Goal: Task Accomplishment & Management: Use online tool/utility

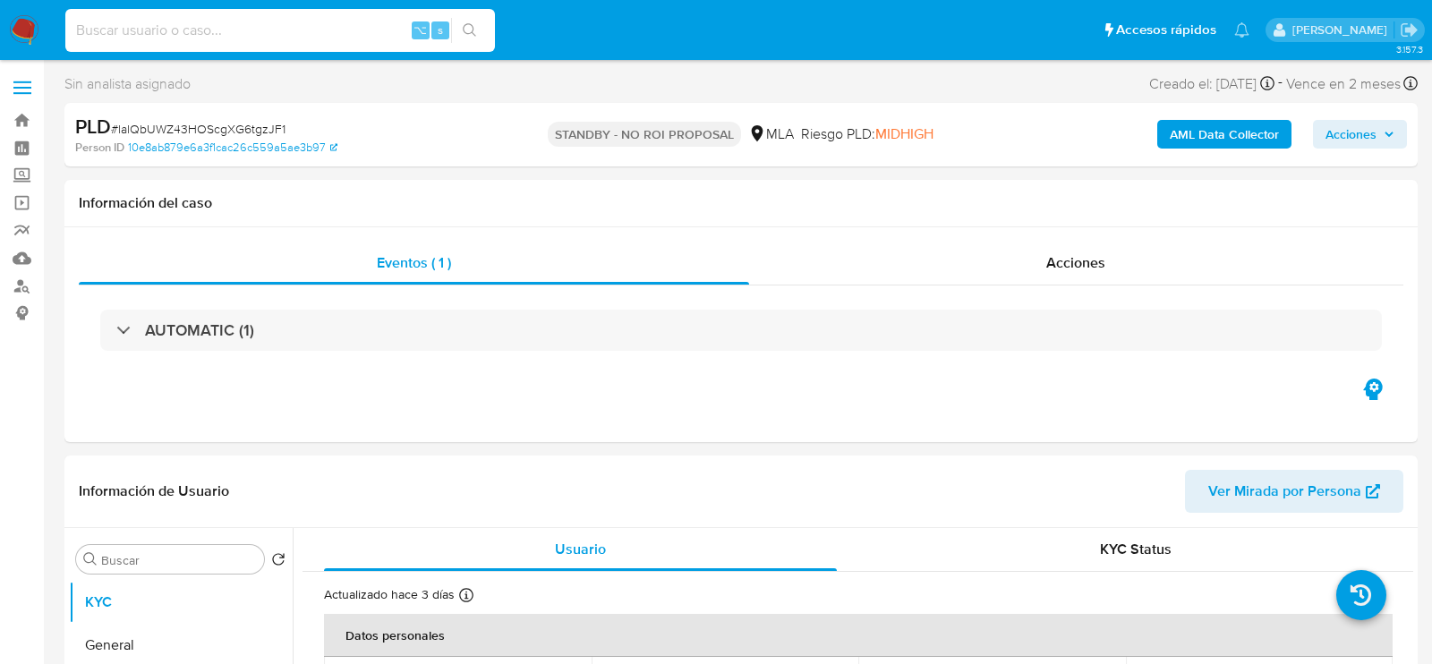
select select "10"
type input "lCkuyX0nAAb2dRJTb9UOxmUO"
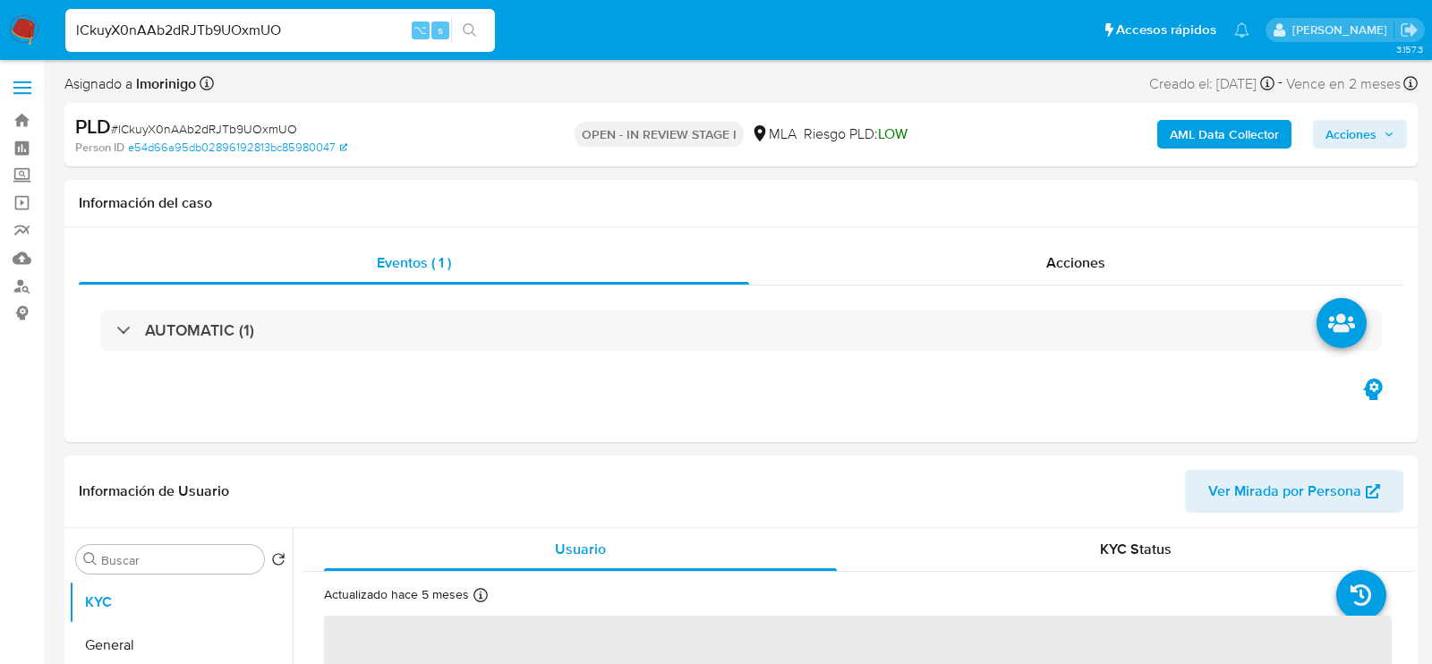
select select "10"
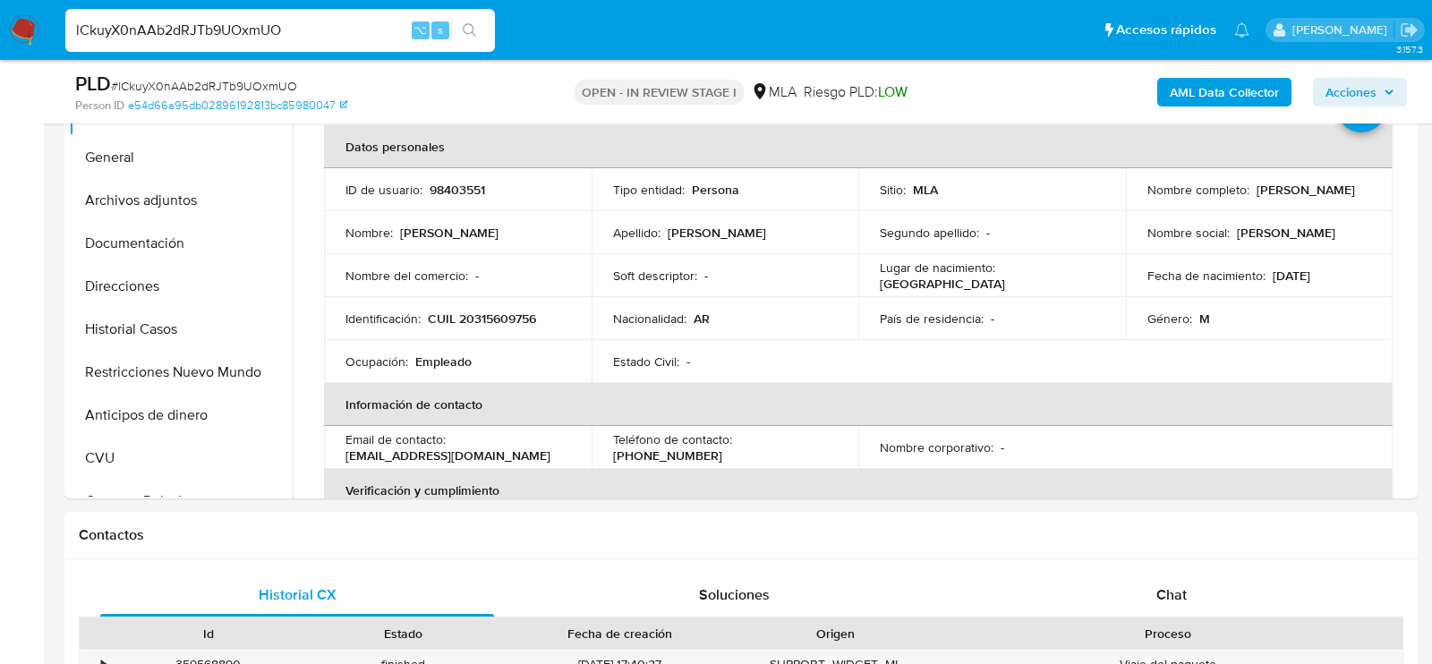
scroll to position [443, 0]
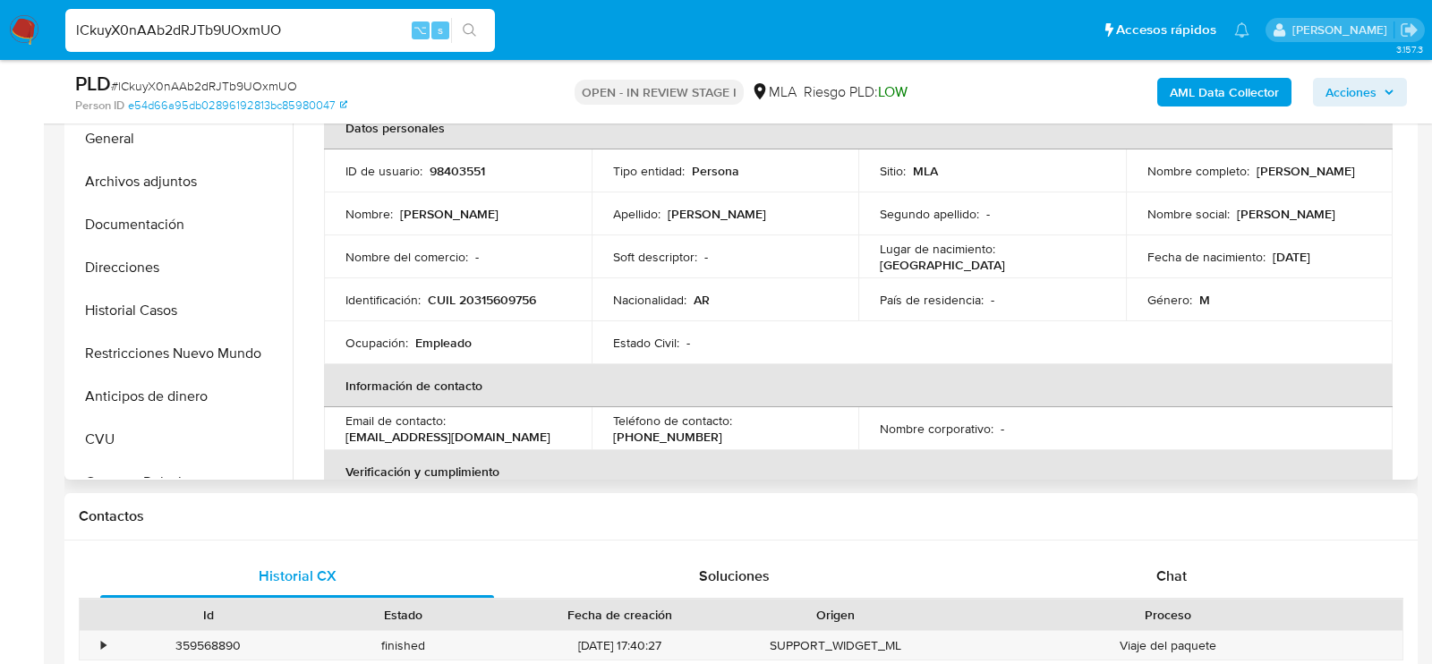
click at [504, 296] on p "CUIL 20315609756" at bounding box center [482, 300] width 108 height 16
copy p "20315609756"
drag, startPoint x: 1141, startPoint y: 175, endPoint x: 1262, endPoint y: 179, distance: 120.9
click at [1263, 179] on div "Nombre completo : Fernando Oscar Vera" at bounding box center [1260, 171] width 225 height 16
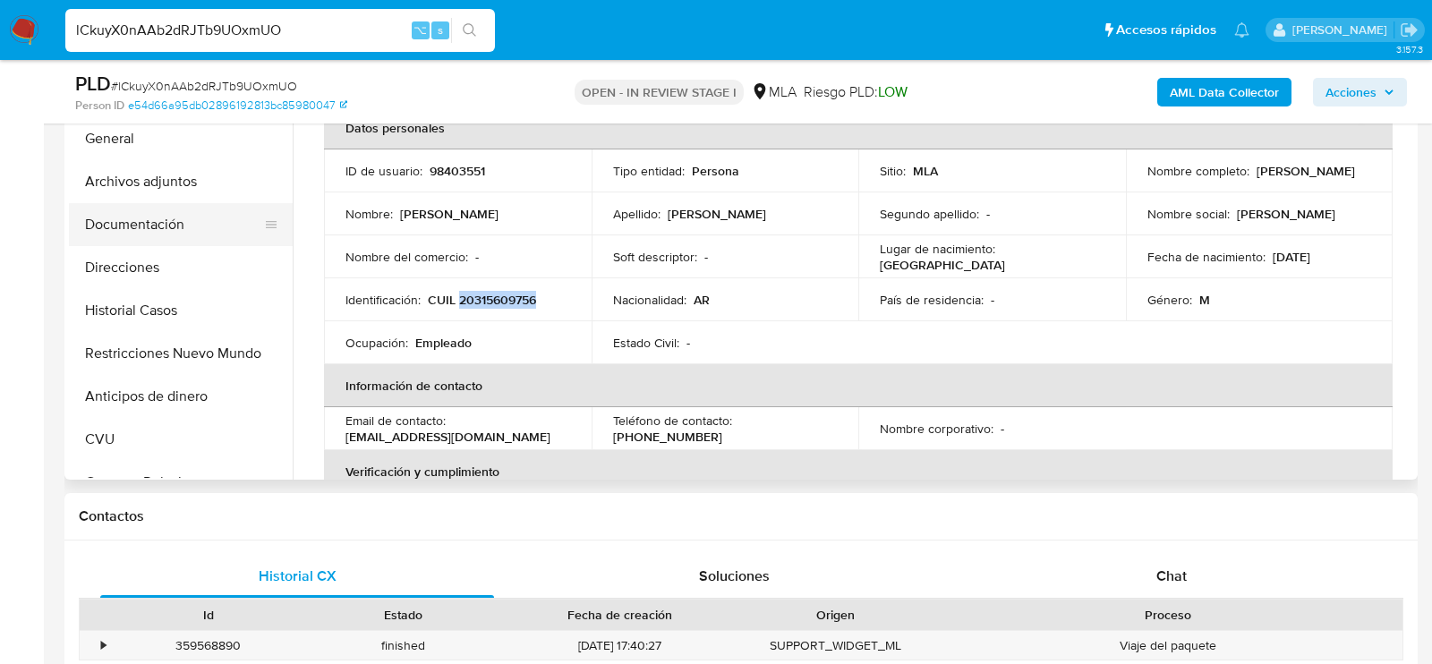
click at [131, 204] on button "Documentación" at bounding box center [173, 224] width 209 height 43
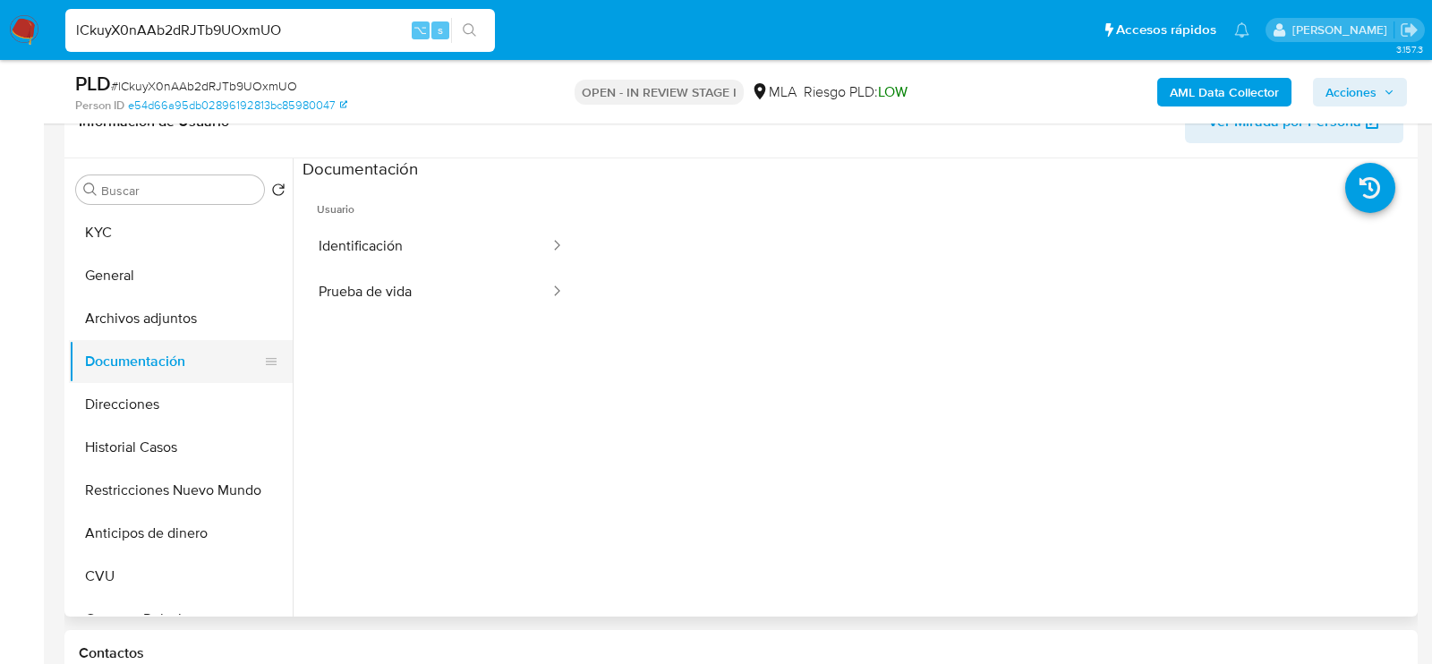
scroll to position [293, 0]
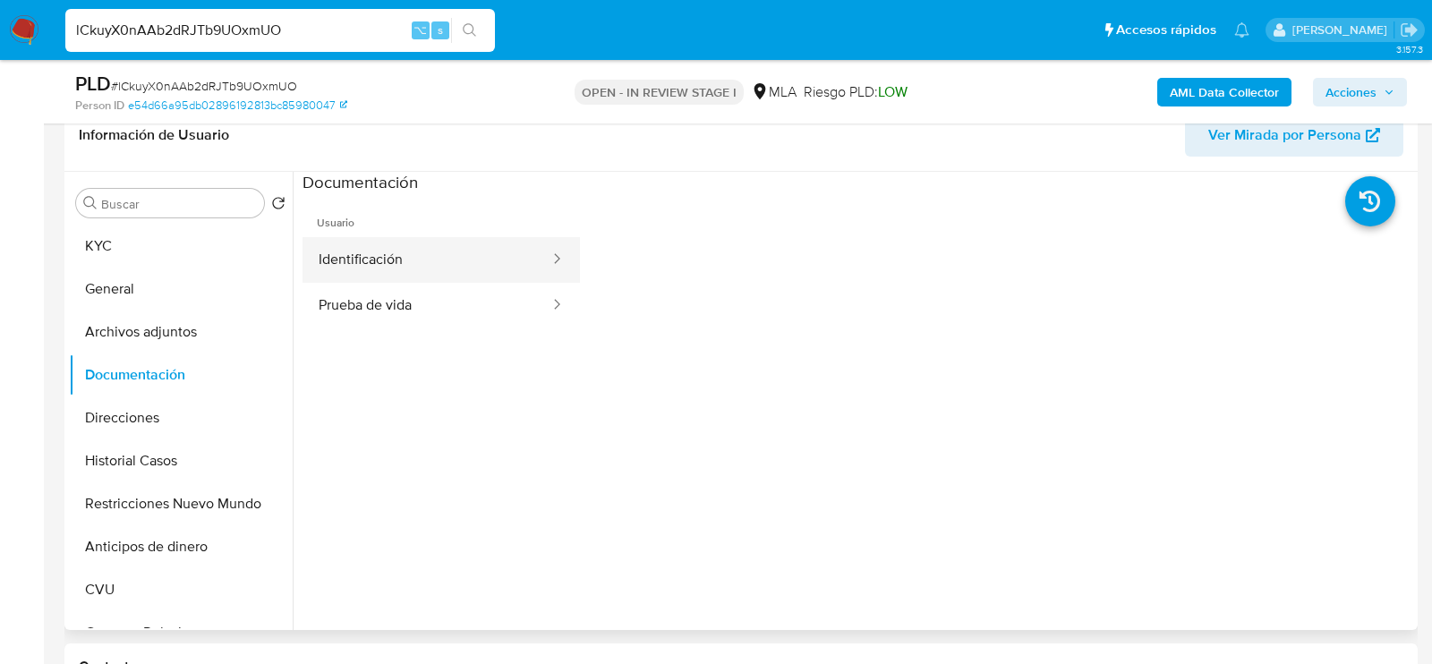
click at [352, 242] on button "Identificación" at bounding box center [427, 260] width 249 height 46
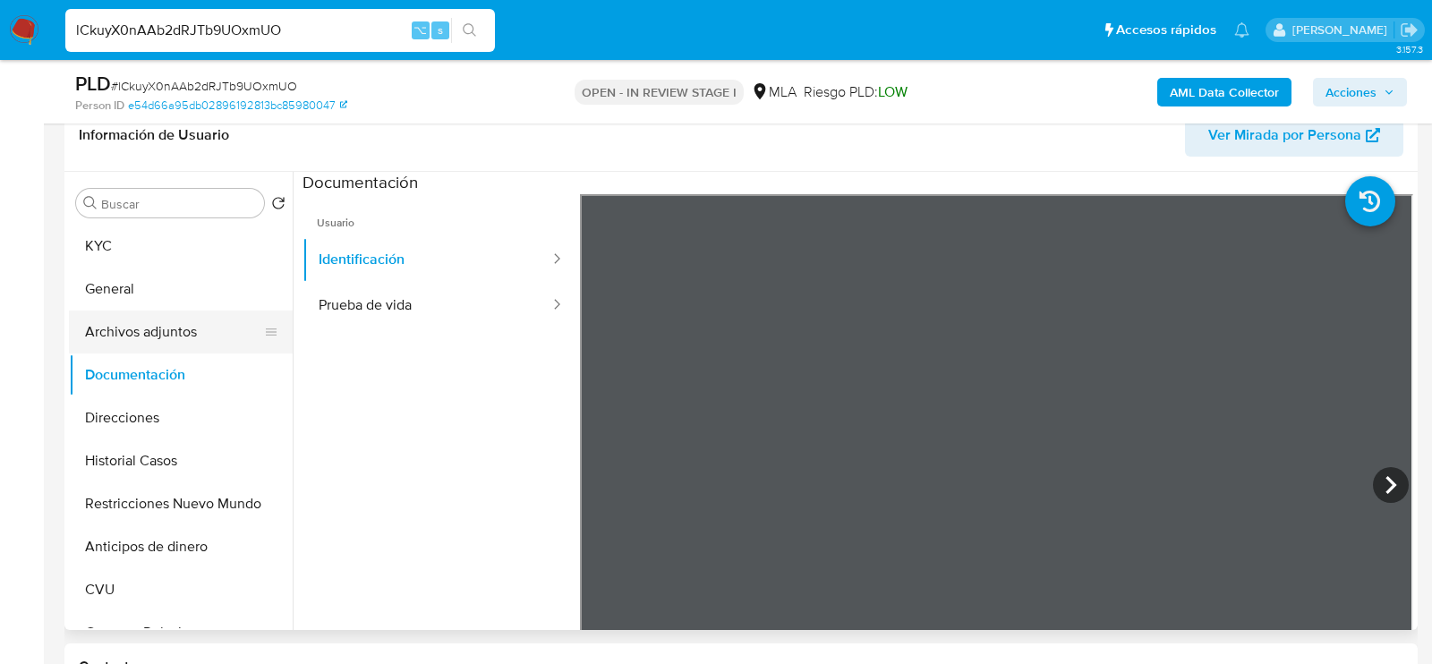
click at [182, 338] on button "Archivos adjuntos" at bounding box center [173, 332] width 209 height 43
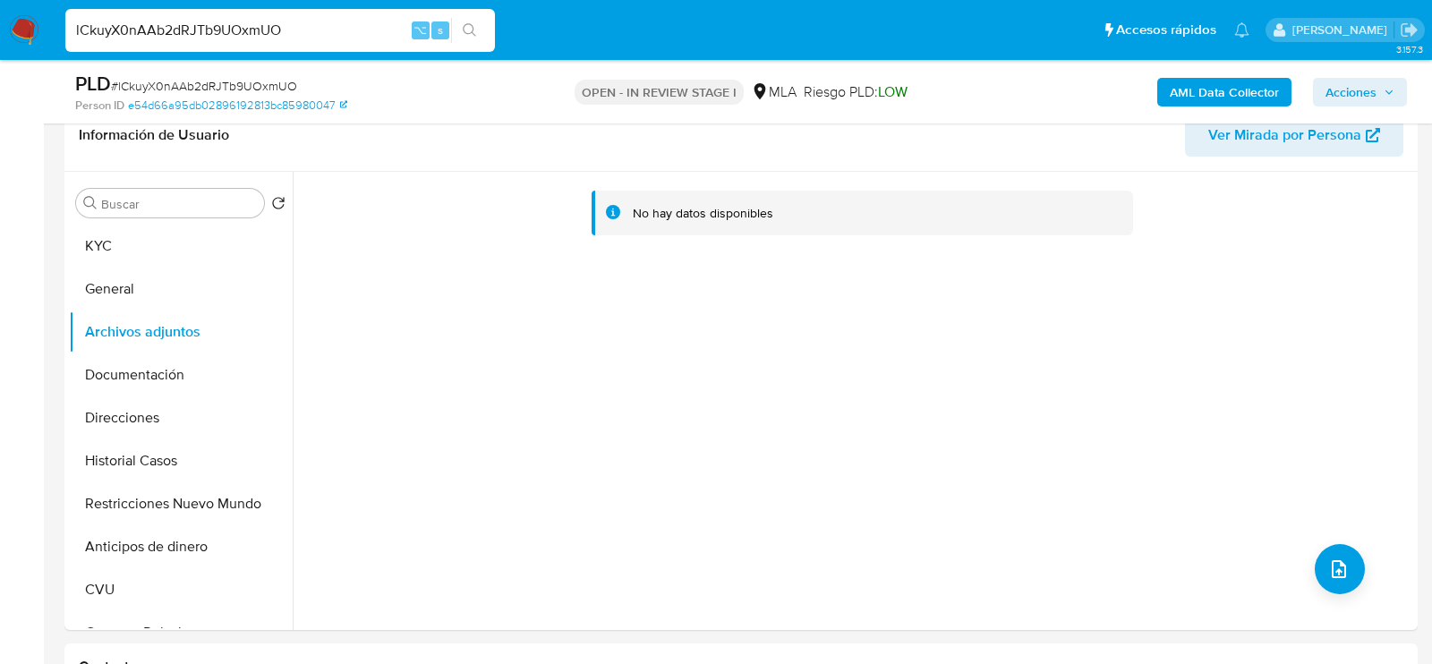
click at [1185, 94] on b "AML Data Collector" at bounding box center [1224, 92] width 109 height 29
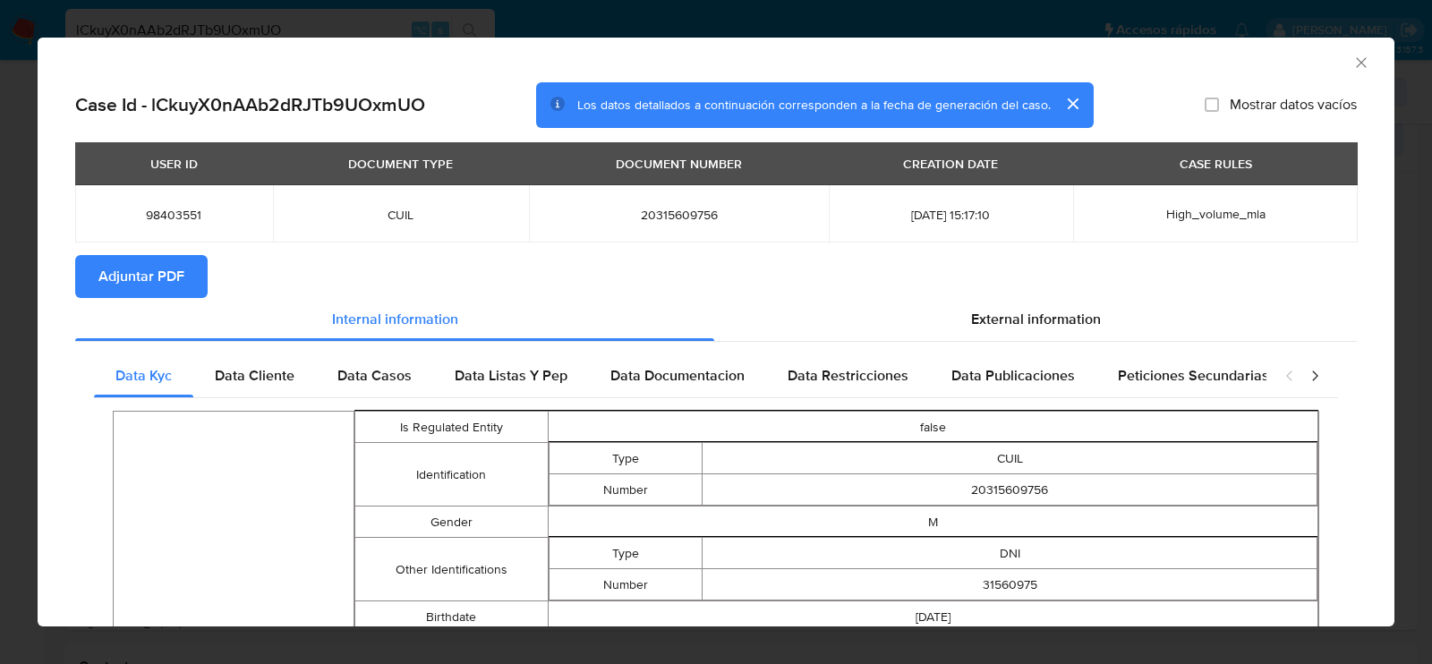
click at [184, 282] on button "Adjuntar PDF" at bounding box center [141, 276] width 132 height 43
click at [1372, 55] on div "AML Data Collector" at bounding box center [716, 60] width 1357 height 45
click at [1367, 55] on icon "Cerrar ventana" at bounding box center [1361, 63] width 18 height 18
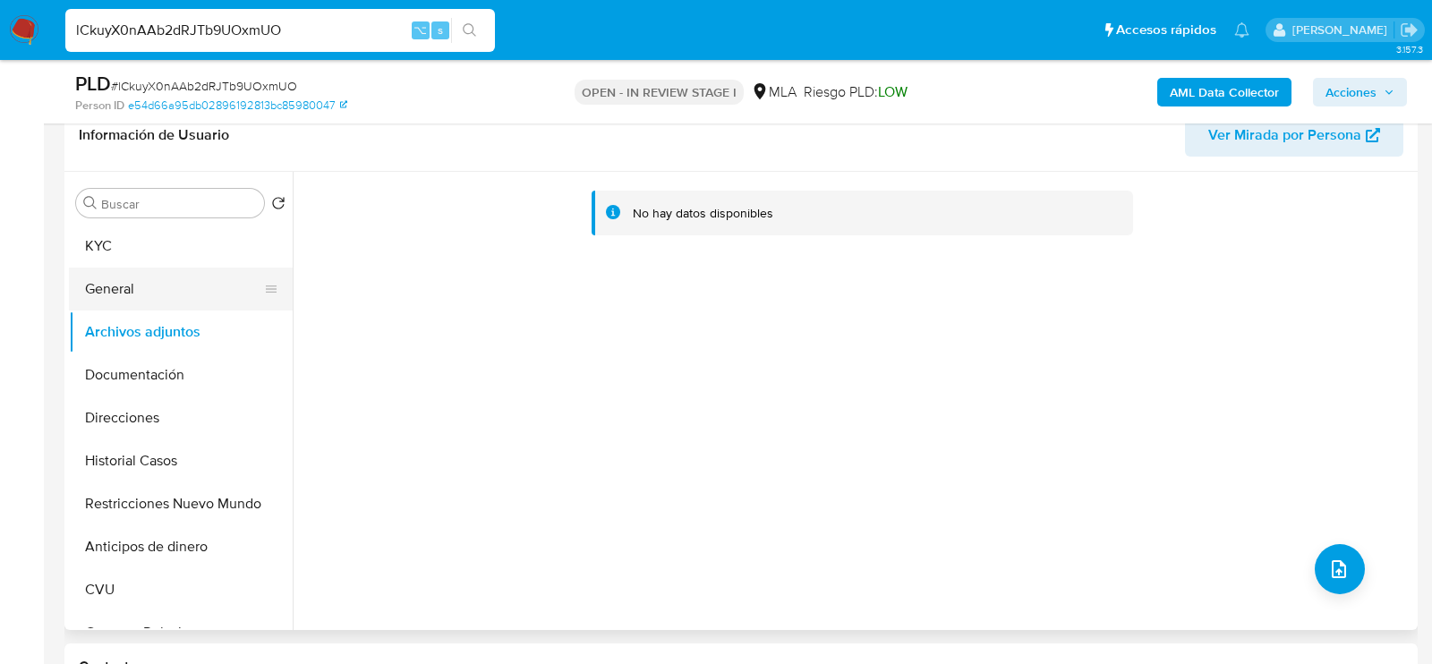
click at [175, 277] on button "General" at bounding box center [173, 289] width 209 height 43
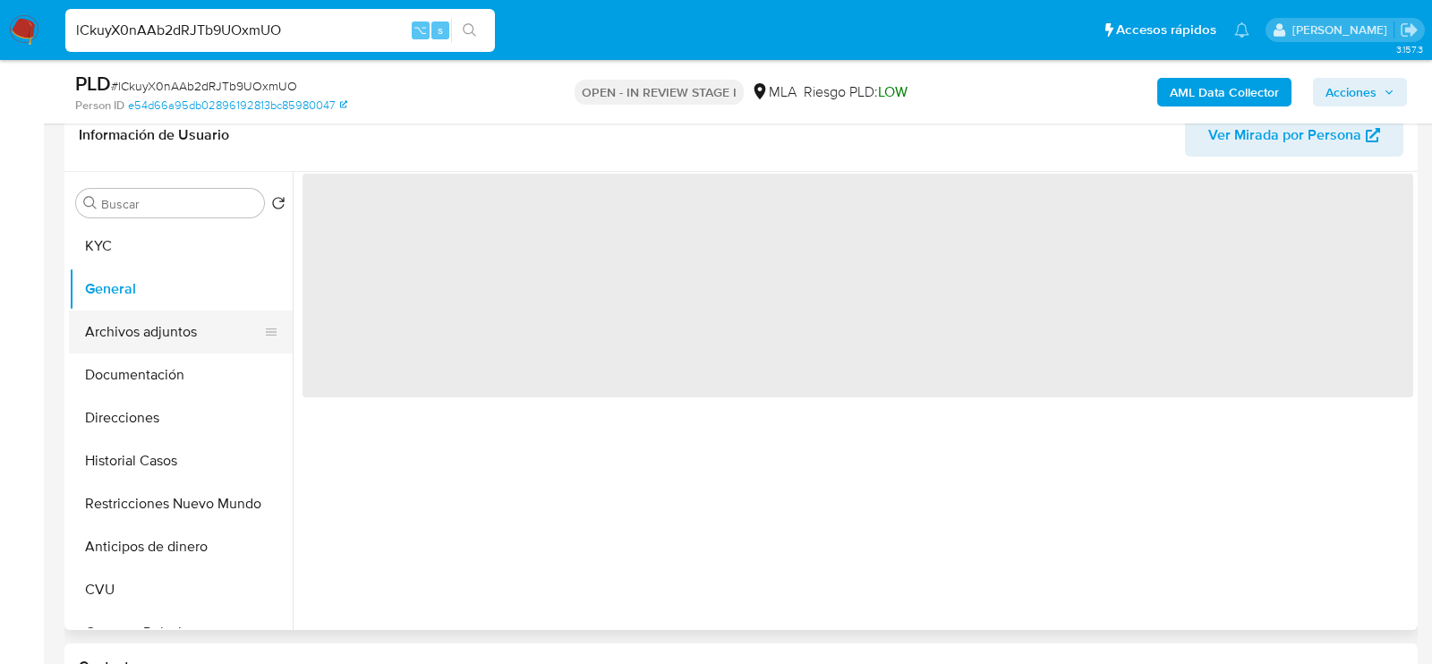
click at [160, 324] on button "Archivos adjuntos" at bounding box center [173, 332] width 209 height 43
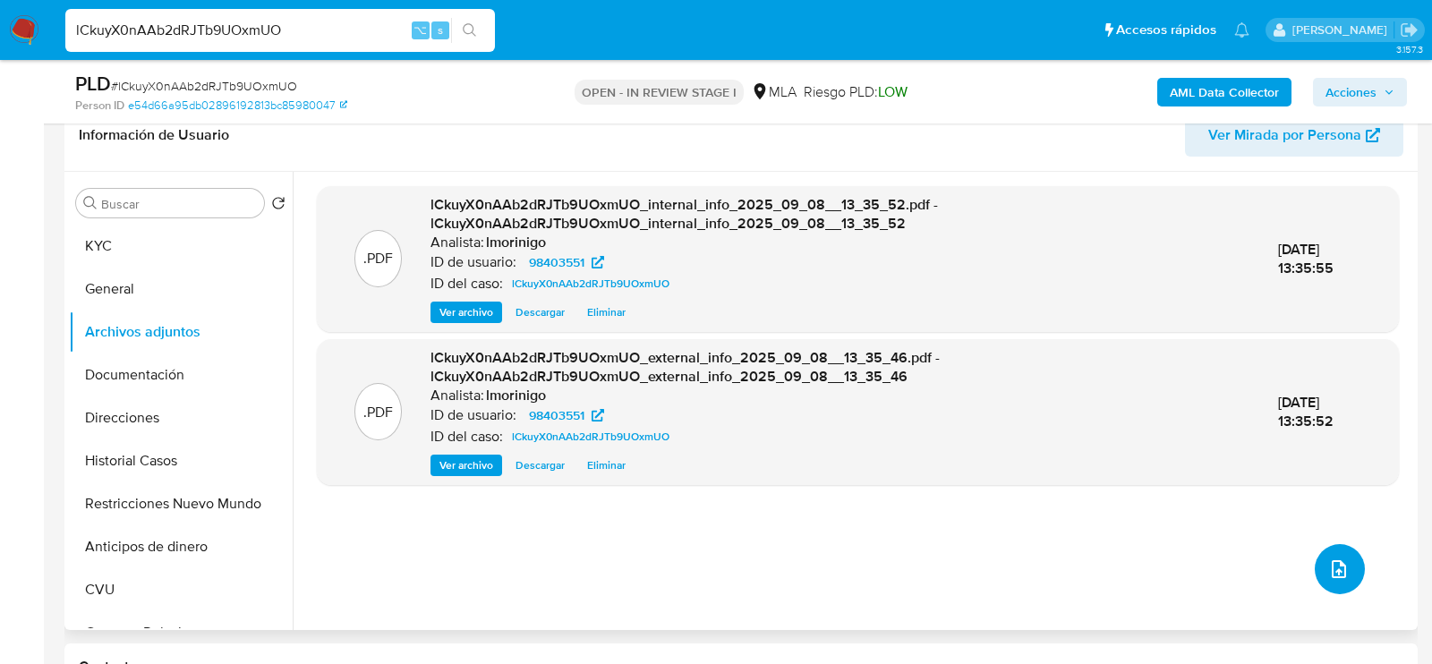
click at [1331, 566] on icon "upload-file" at bounding box center [1338, 569] width 21 height 21
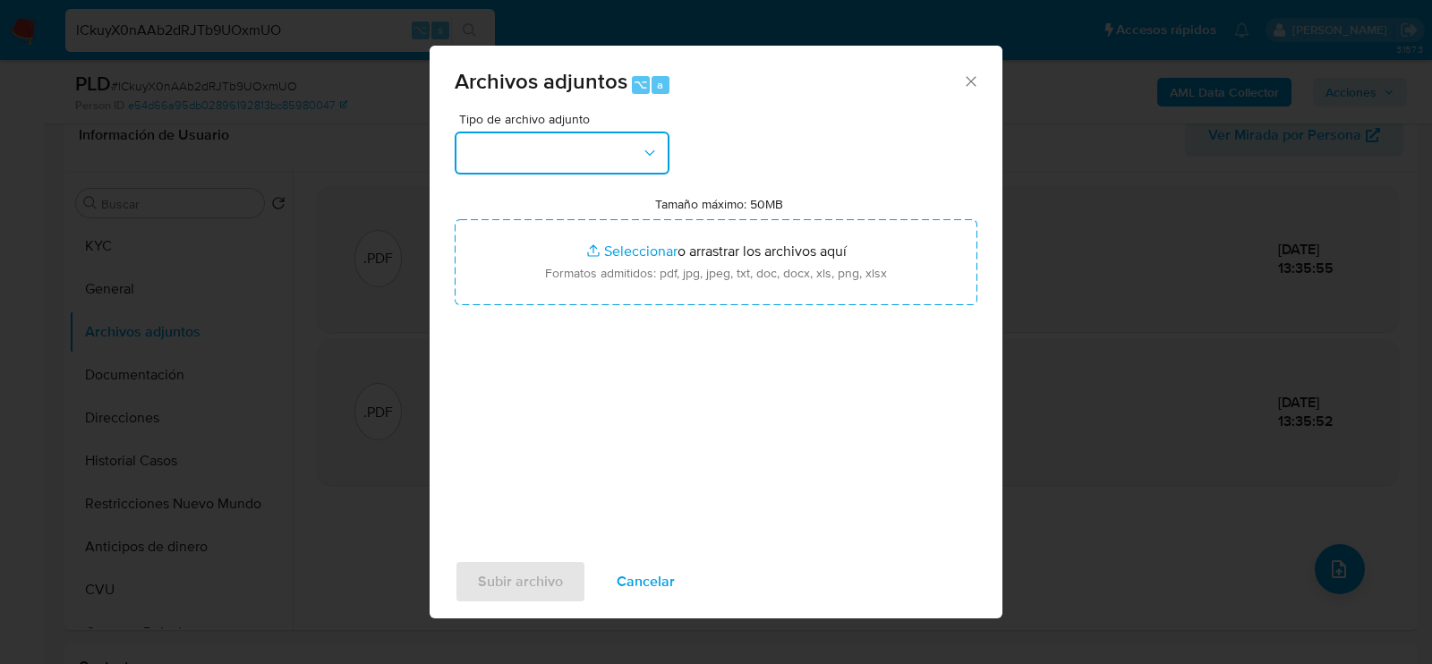
click at [610, 165] on button "button" at bounding box center [562, 153] width 215 height 43
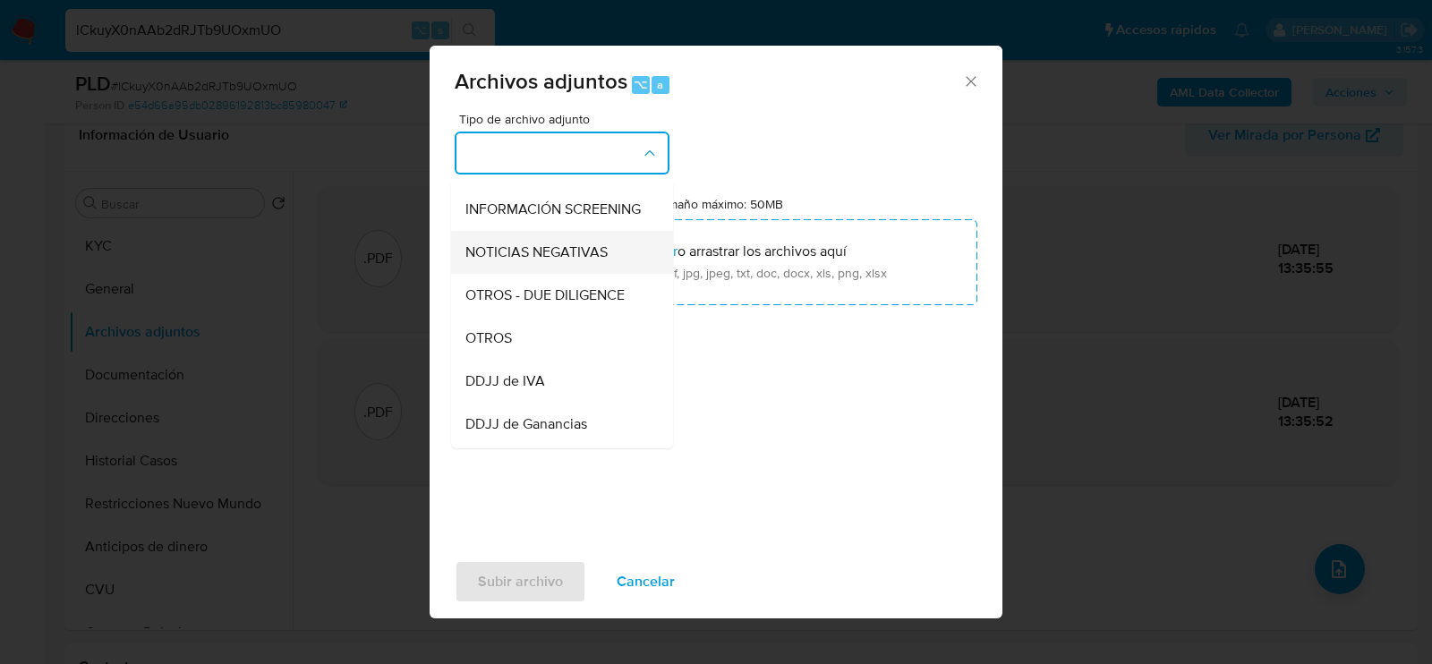
scroll to position [215, 0]
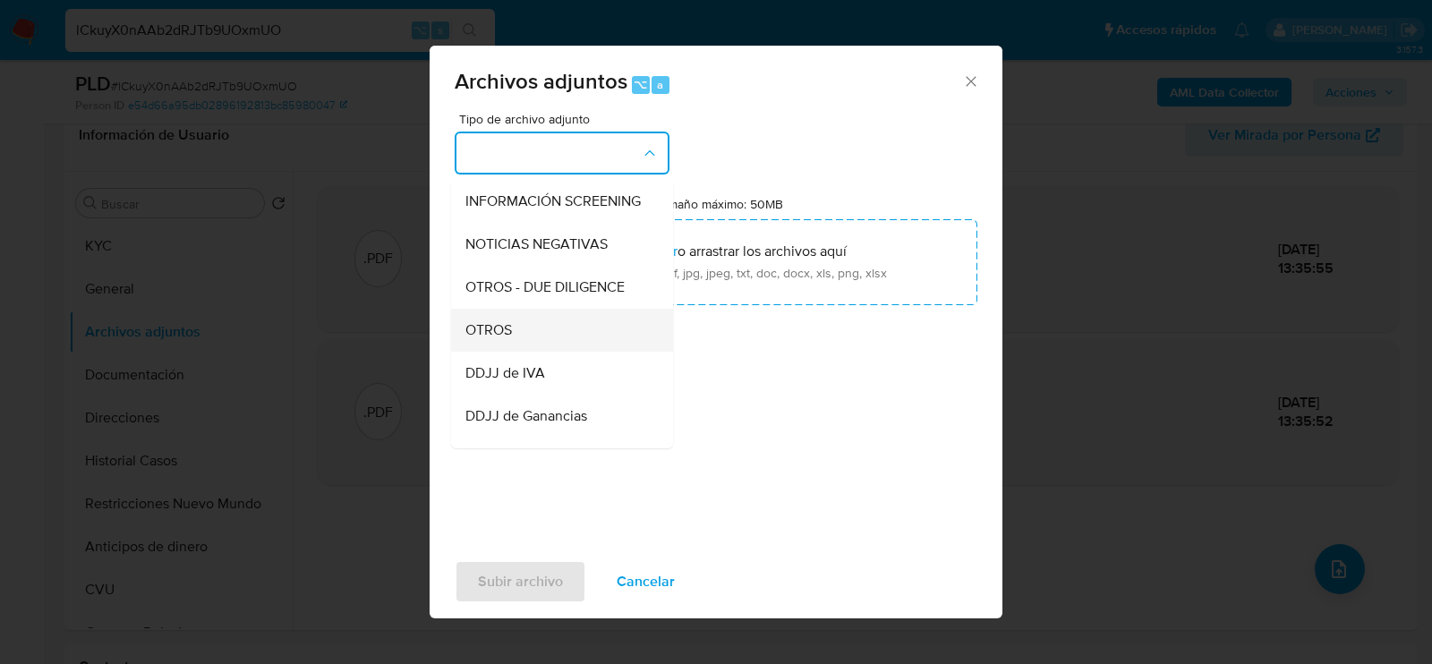
click at [520, 320] on div "OTROS" at bounding box center [556, 329] width 183 height 43
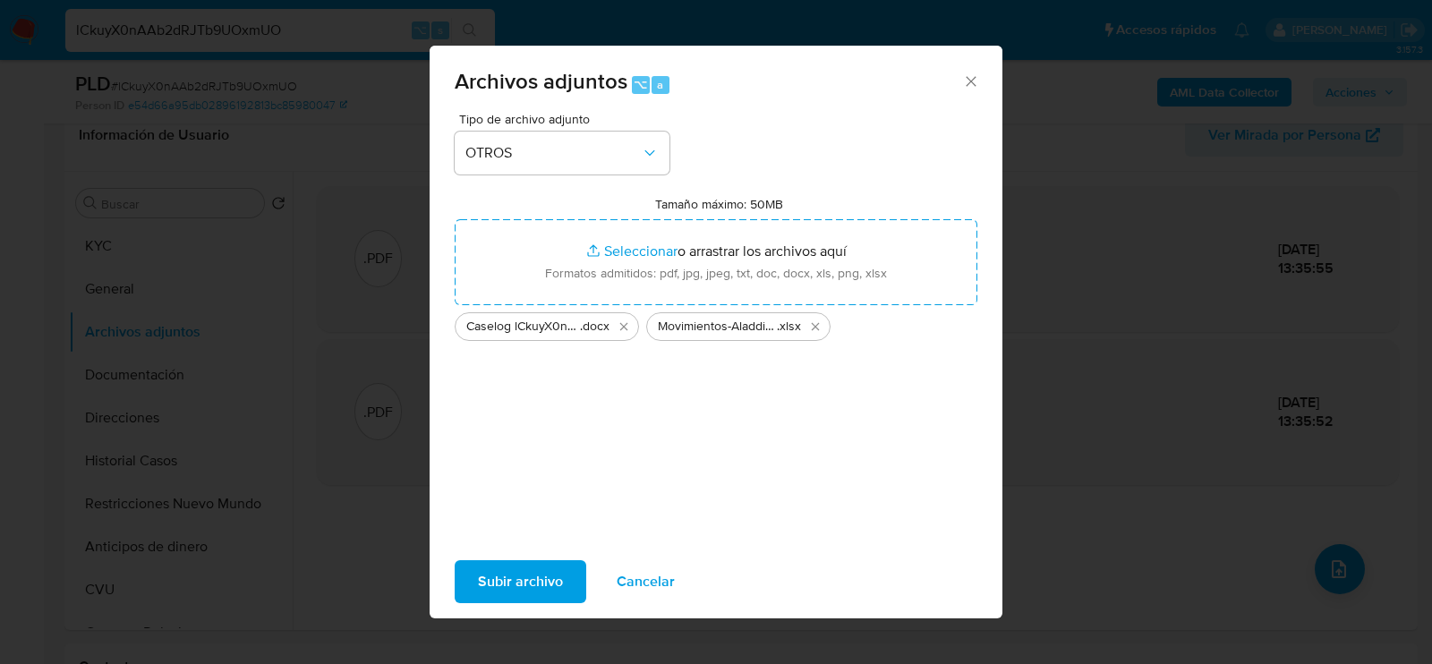
click at [472, 580] on button "Subir archivo" at bounding box center [521, 581] width 132 height 43
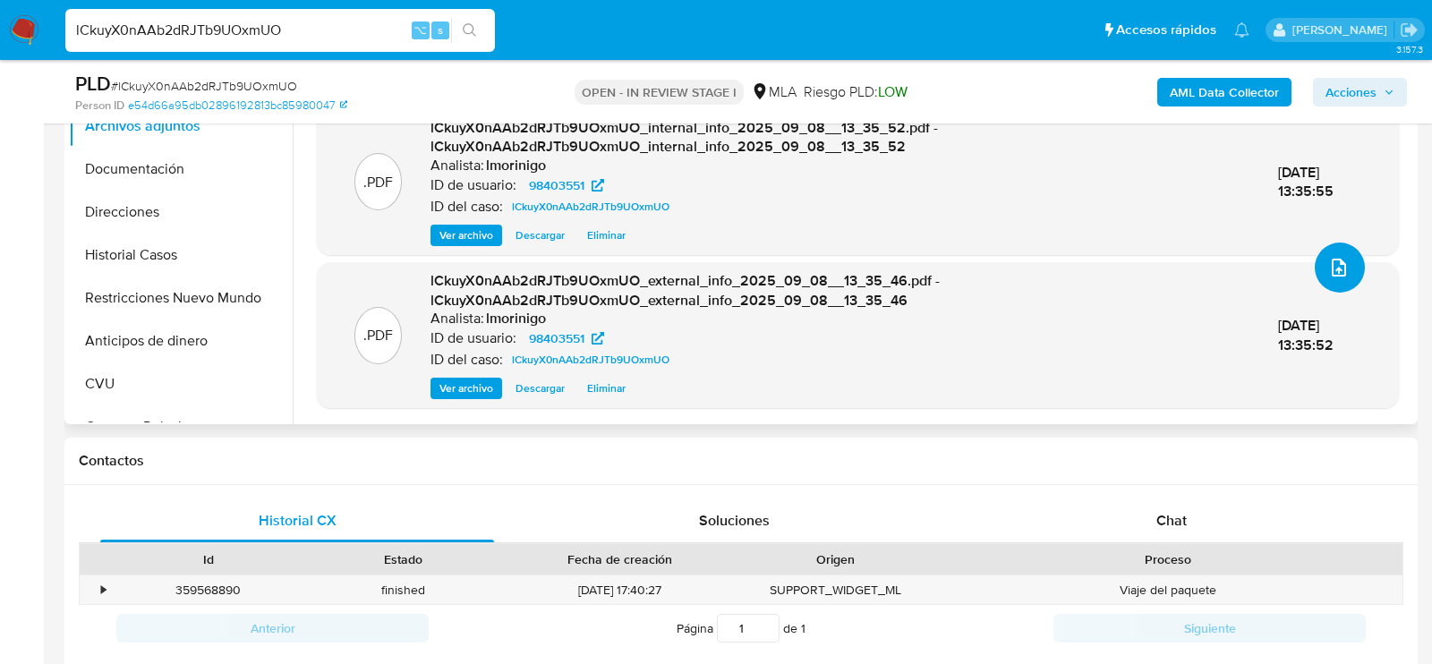
scroll to position [693, 0]
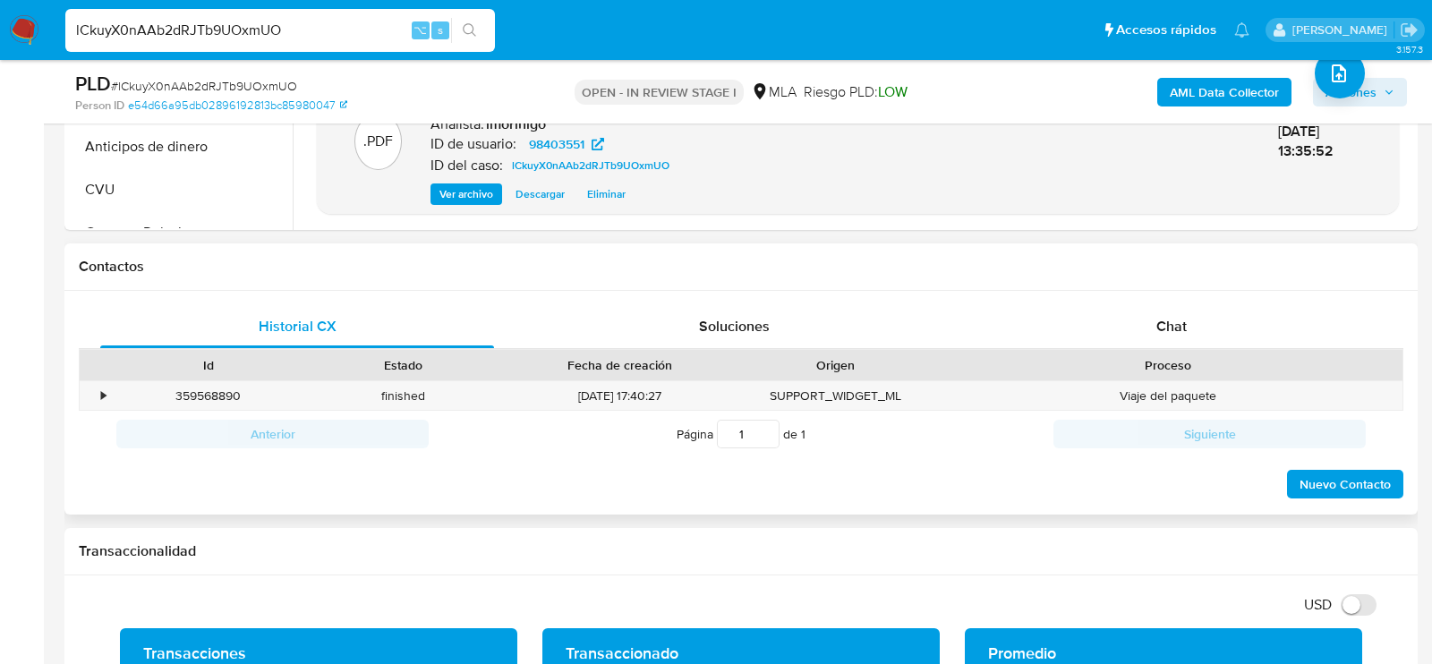
click at [1237, 351] on div "Proceso" at bounding box center [1168, 365] width 469 height 30
click at [1237, 329] on div "Chat" at bounding box center [1172, 326] width 394 height 43
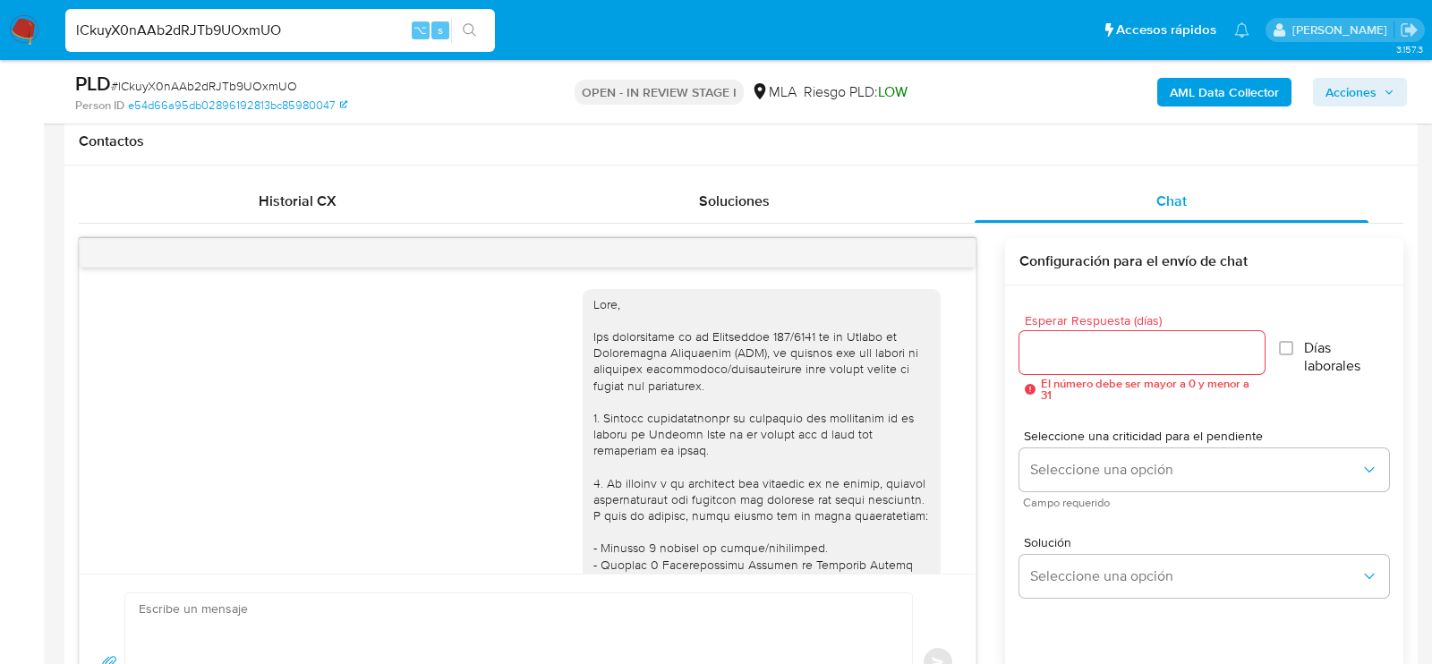
scroll to position [1102, 0]
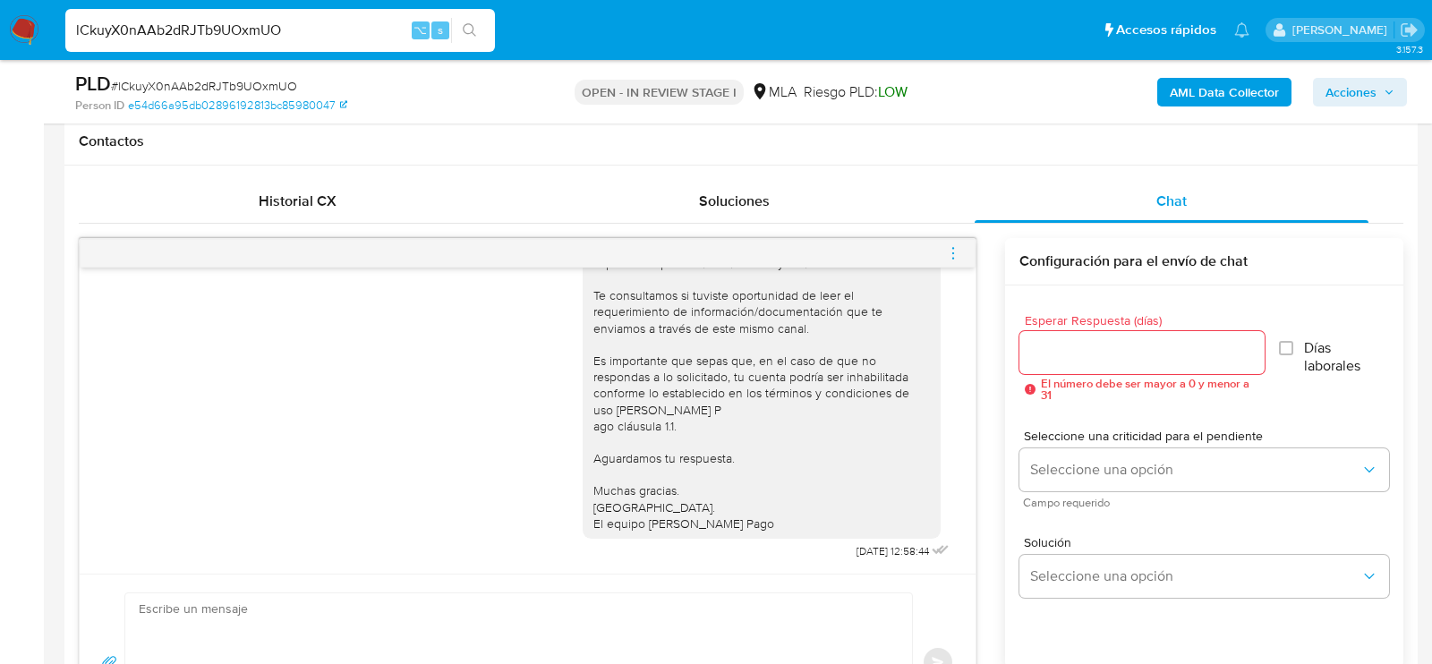
click at [920, 251] on div at bounding box center [528, 253] width 896 height 29
click at [961, 251] on icon "menu-action" at bounding box center [953, 253] width 16 height 16
click at [831, 213] on li "Cerrar conversación" at bounding box center [853, 217] width 183 height 32
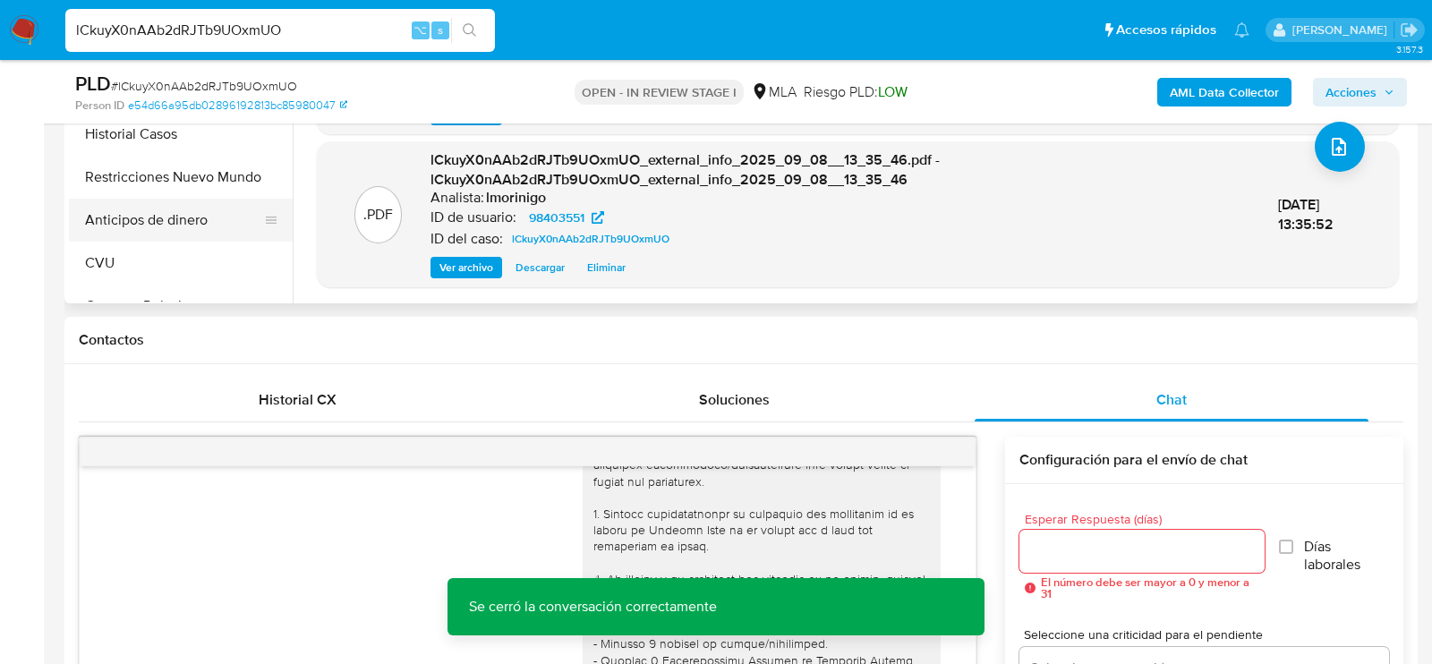
scroll to position [601, 0]
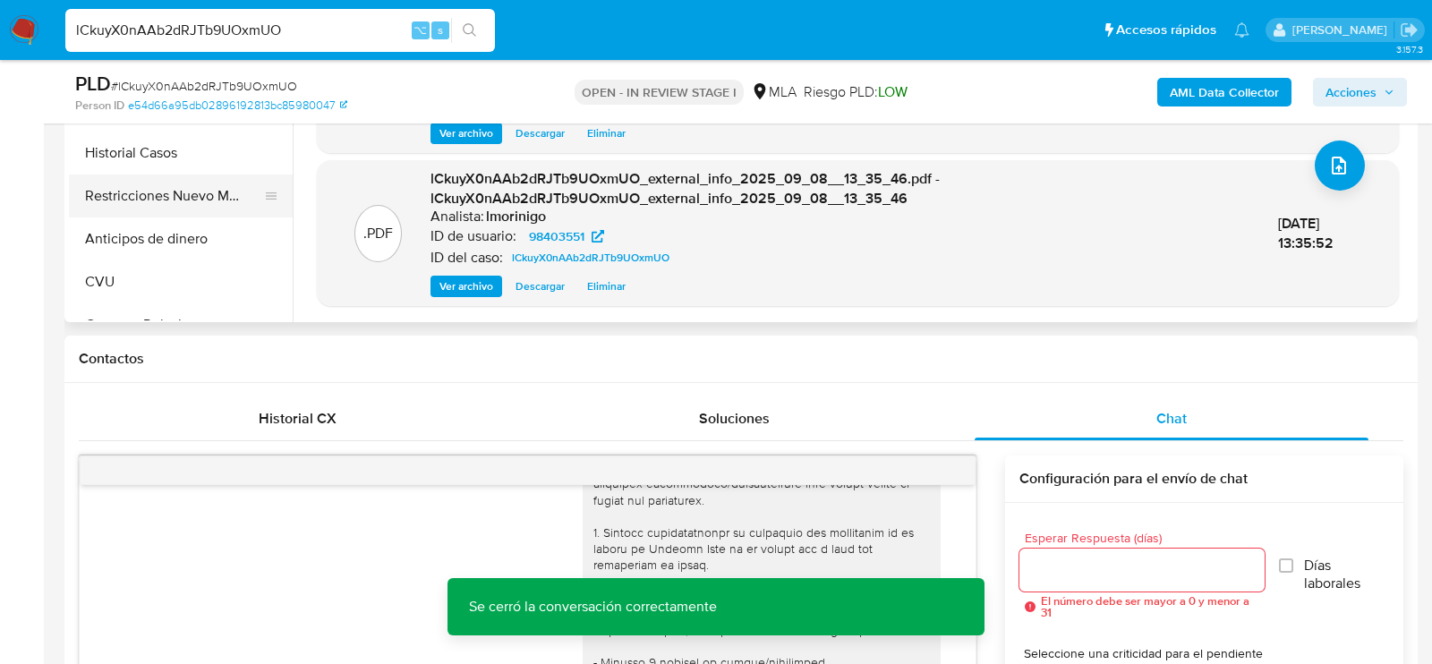
click at [143, 192] on button "Restricciones Nuevo Mundo" at bounding box center [173, 196] width 209 height 43
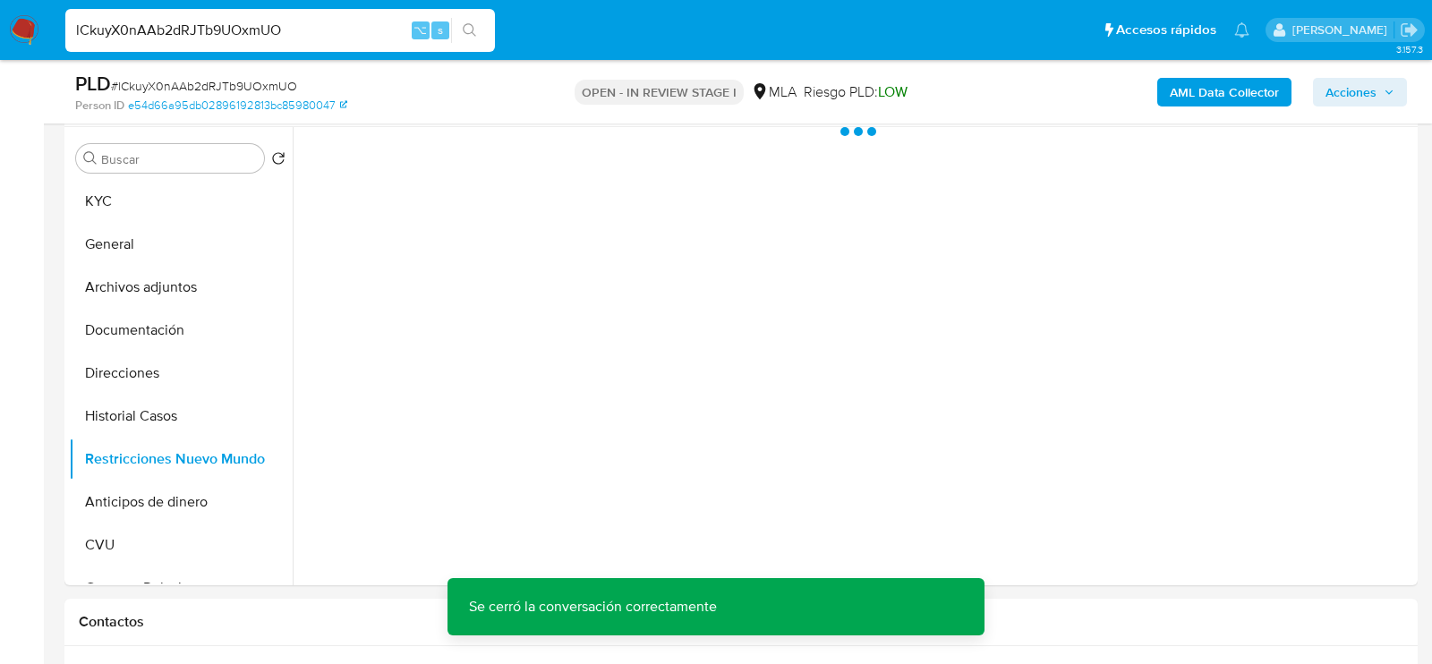
scroll to position [341, 0]
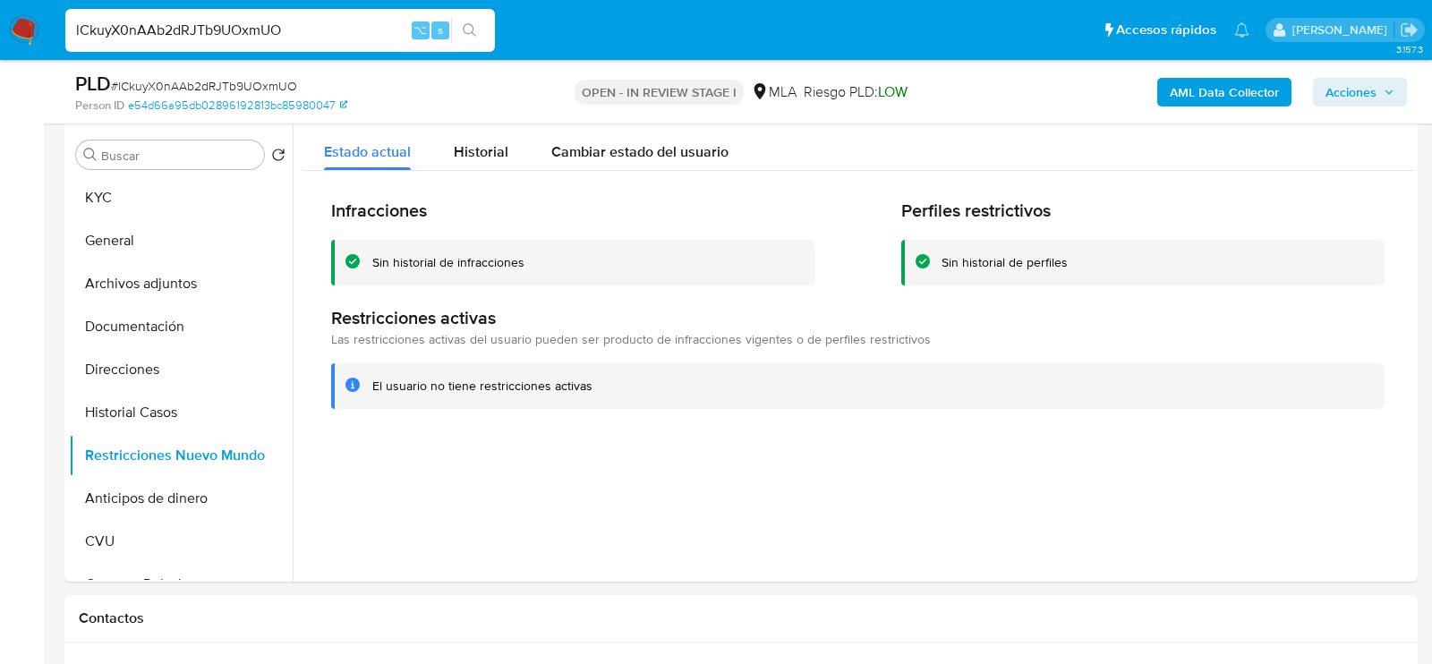
click at [1346, 90] on span "Acciones" at bounding box center [1351, 92] width 51 height 29
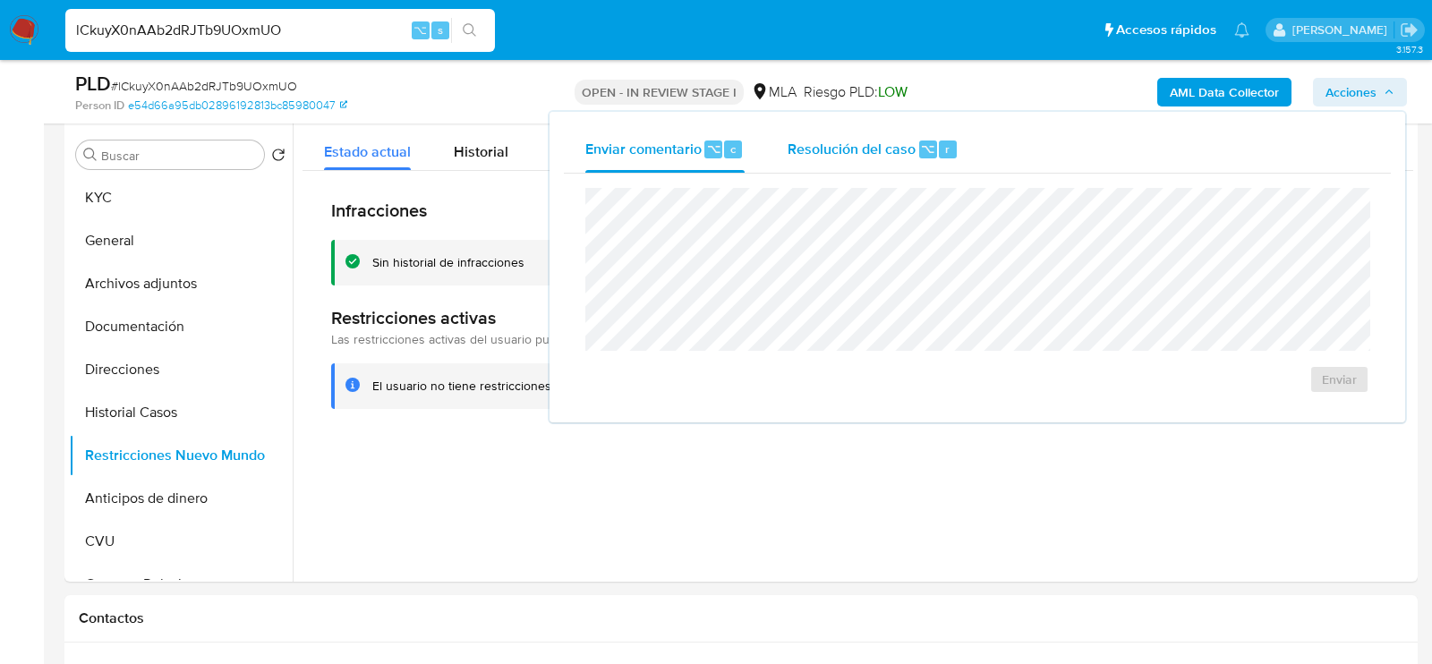
click at [863, 141] on span "Resolución del caso" at bounding box center [852, 148] width 128 height 21
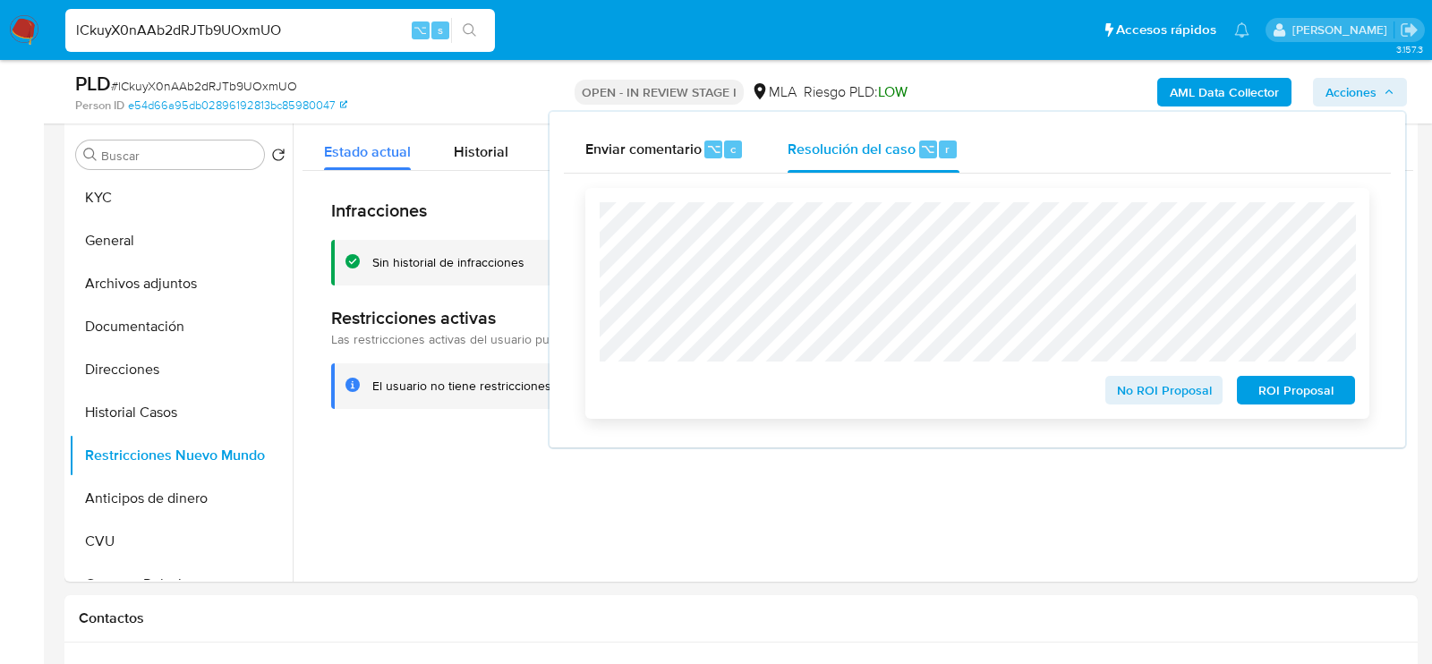
click at [1160, 394] on span "No ROI Proposal" at bounding box center [1164, 390] width 93 height 25
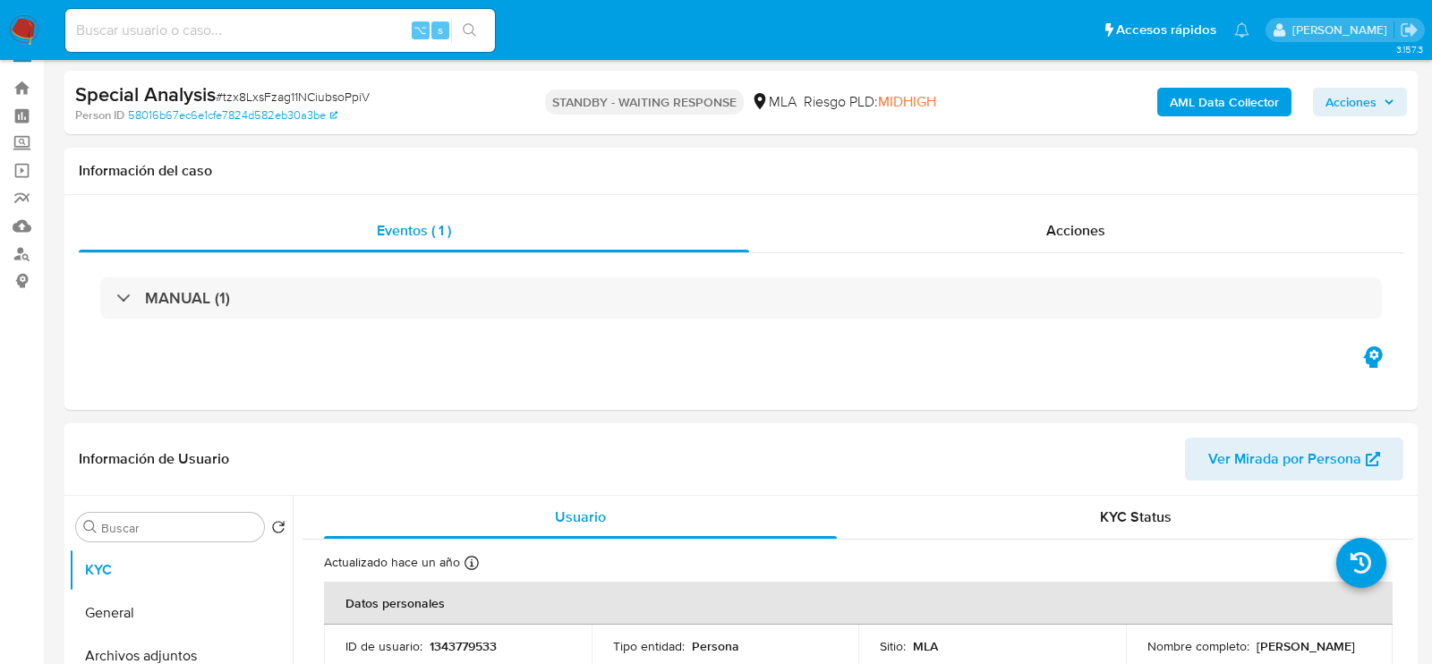
select select "10"
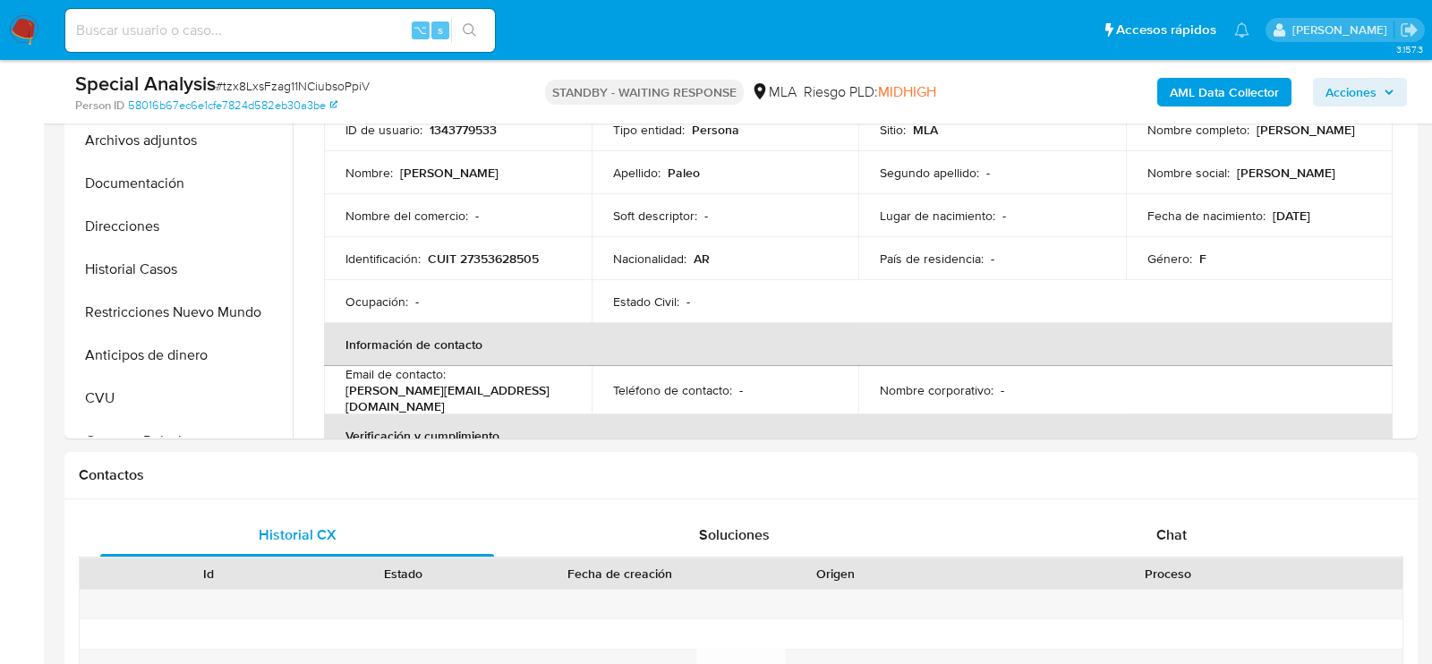
scroll to position [522, 0]
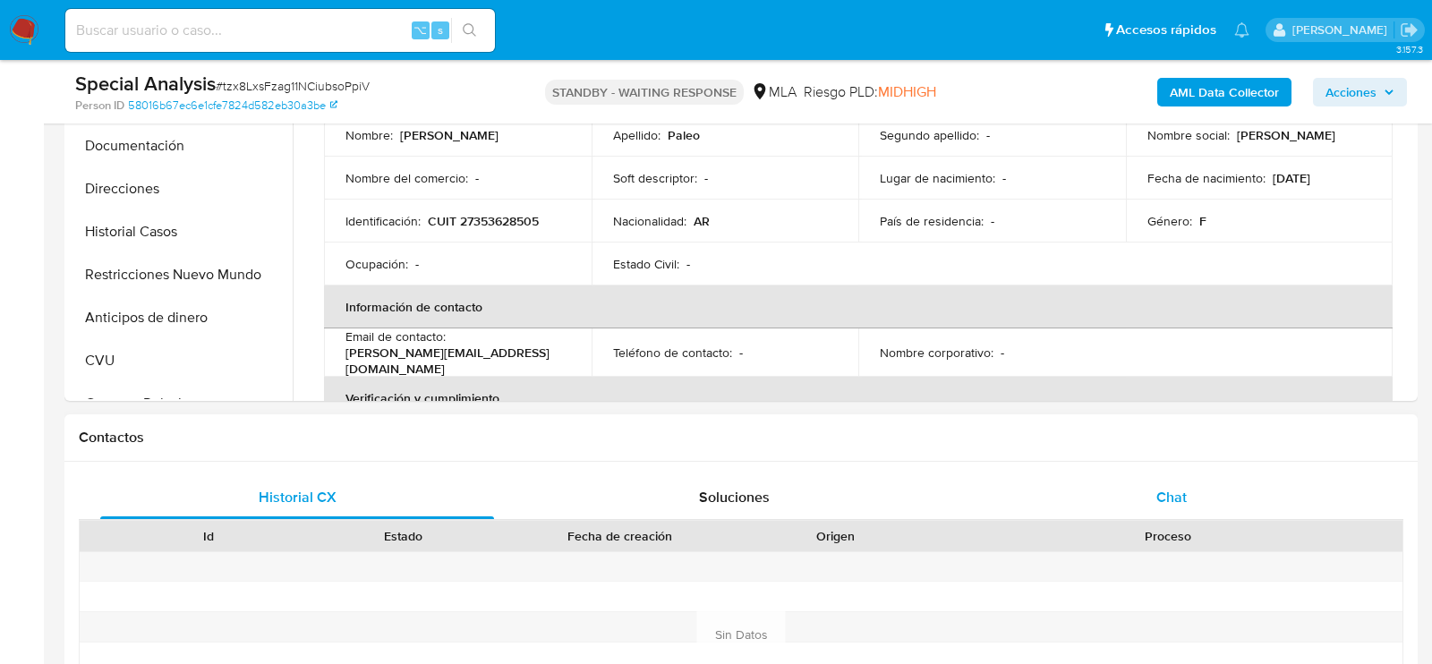
click at [1163, 488] on span "Chat" at bounding box center [1171, 497] width 30 height 21
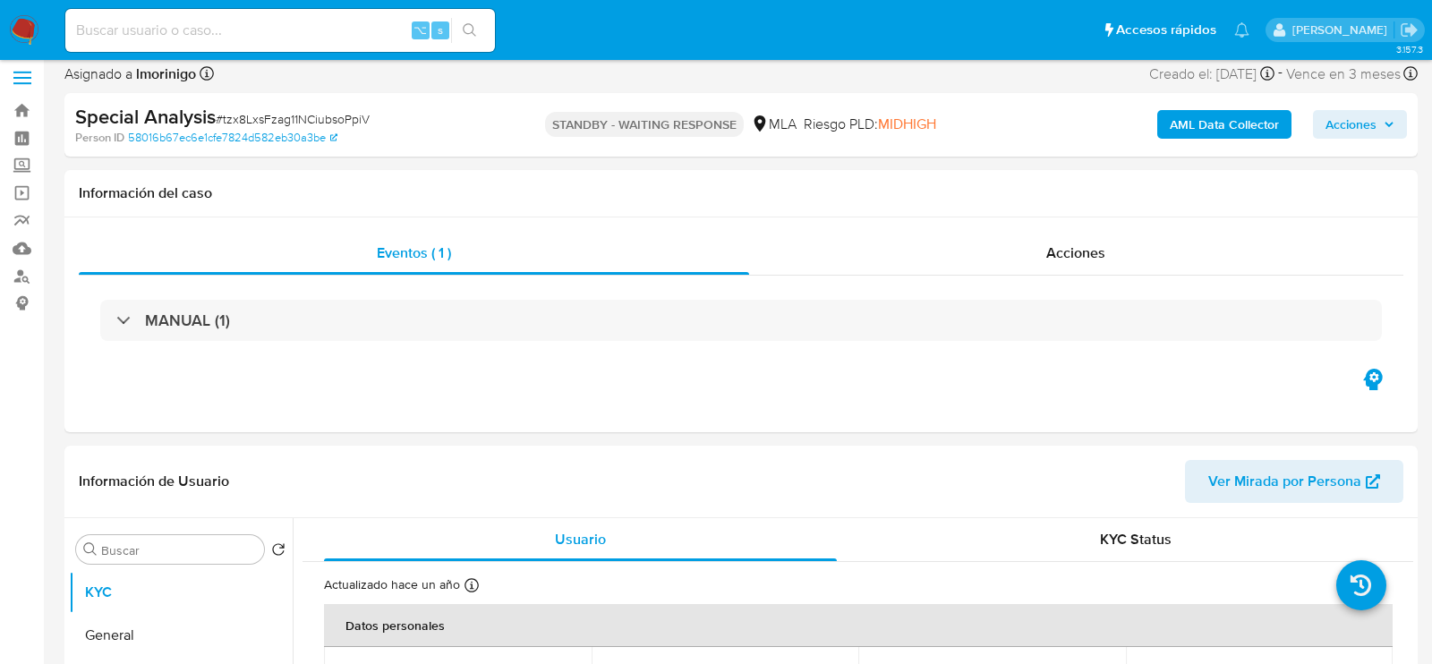
scroll to position [0, 0]
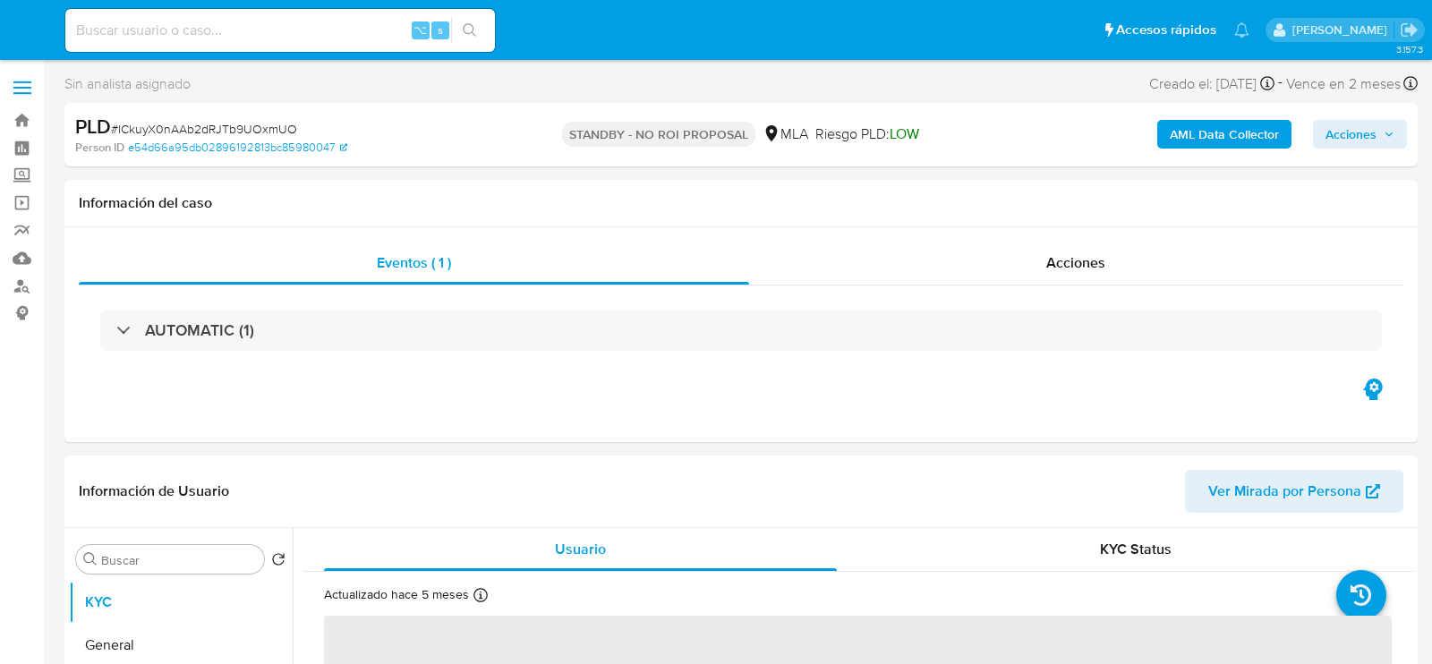
select select "10"
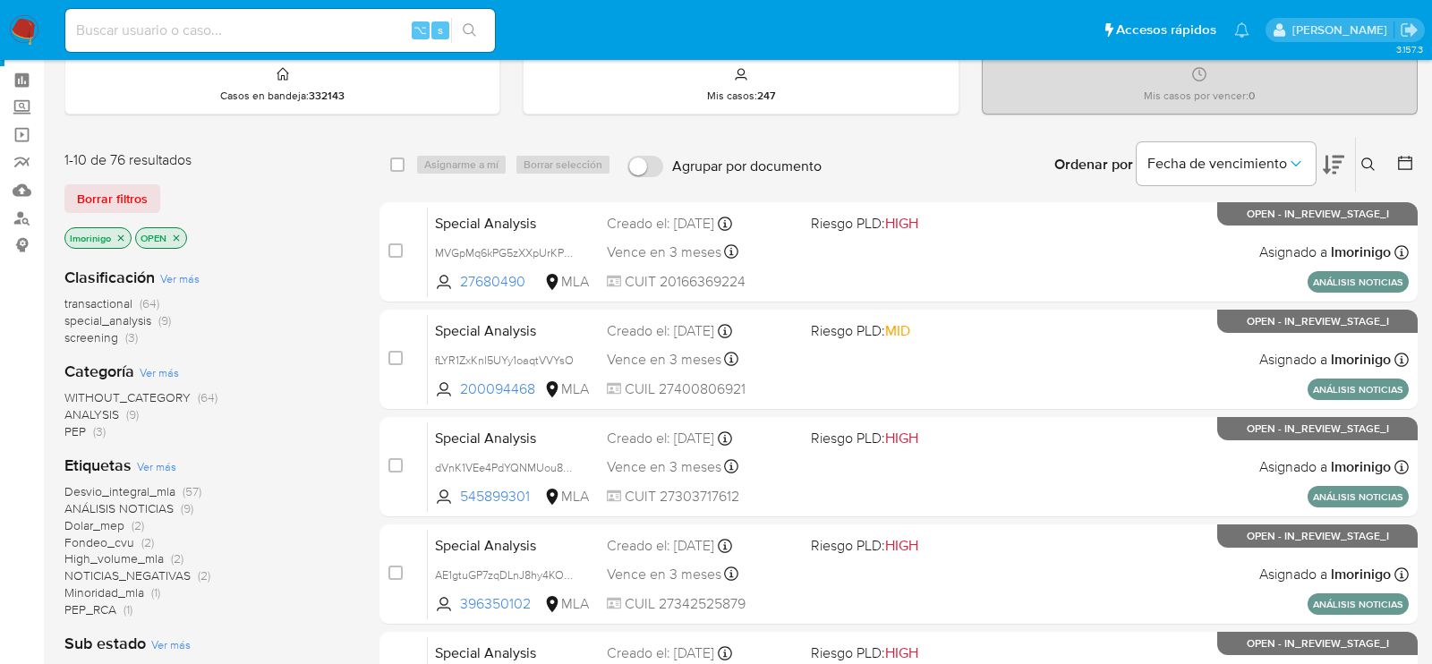
scroll to position [110, 0]
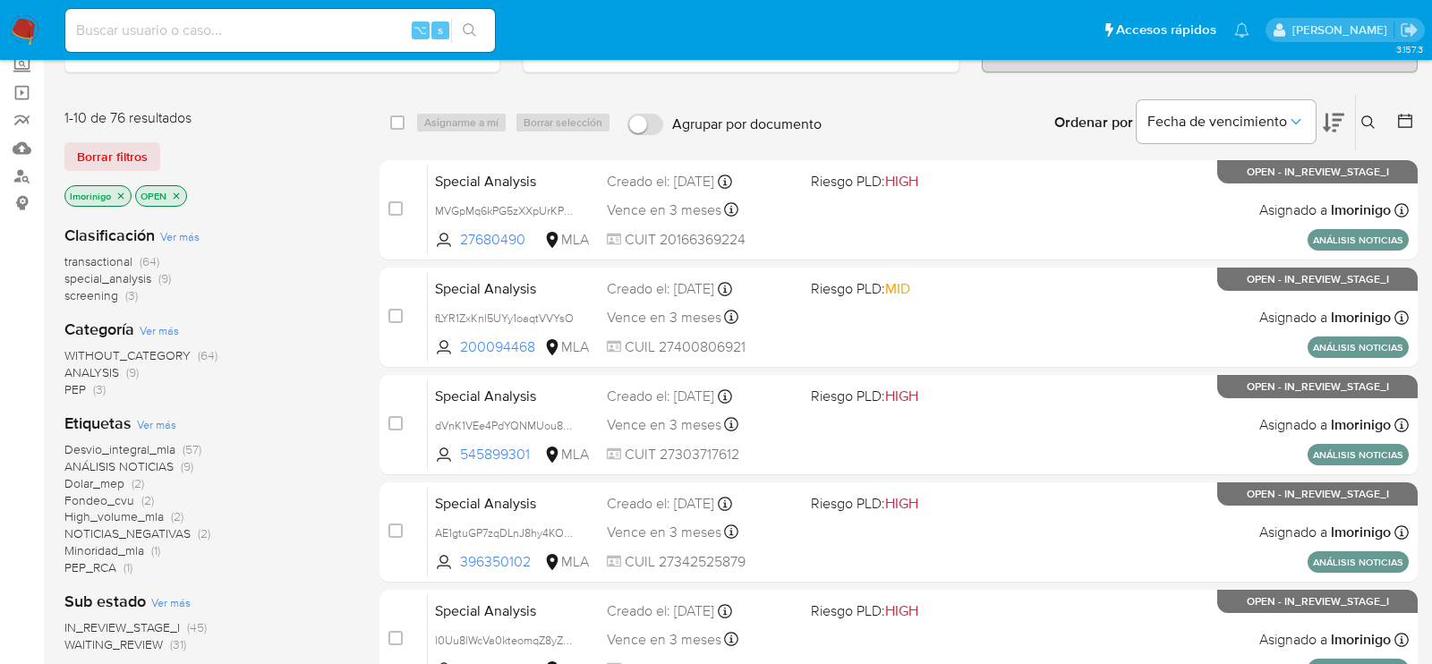
click at [121, 191] on icon "close-filter" at bounding box center [120, 196] width 11 height 11
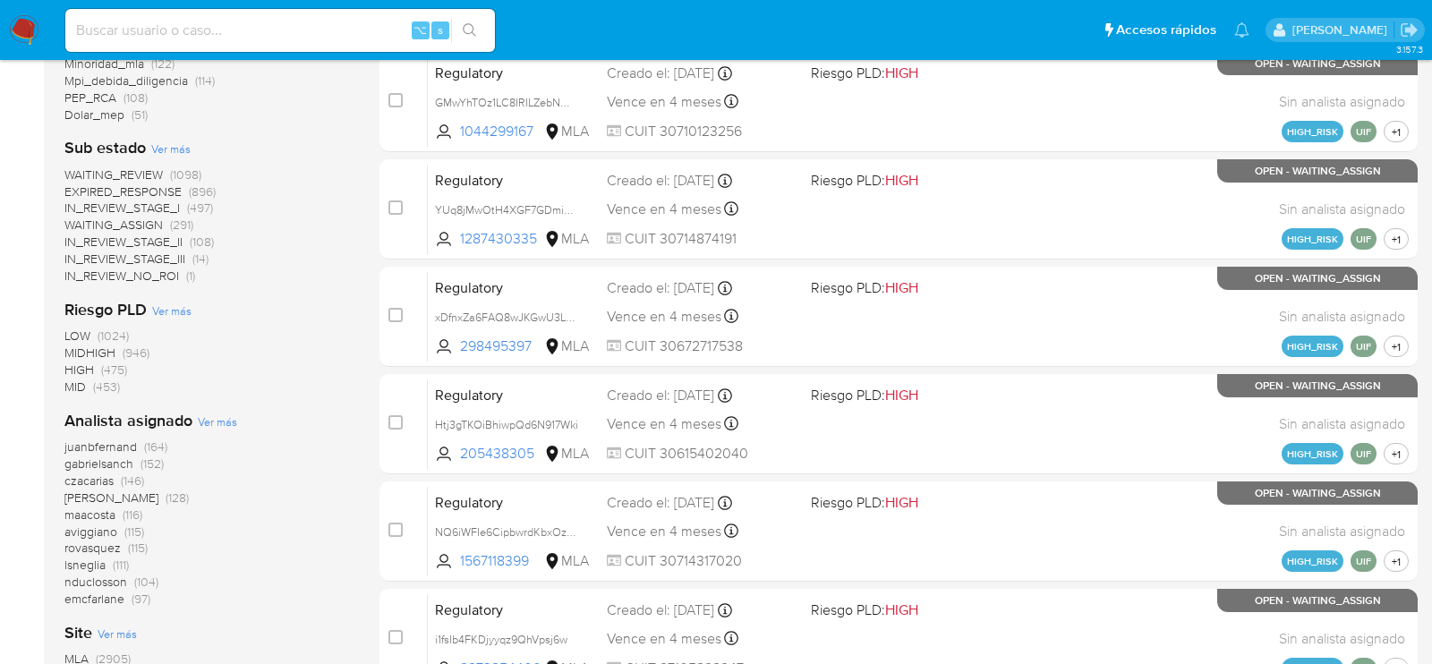
scroll to position [641, 0]
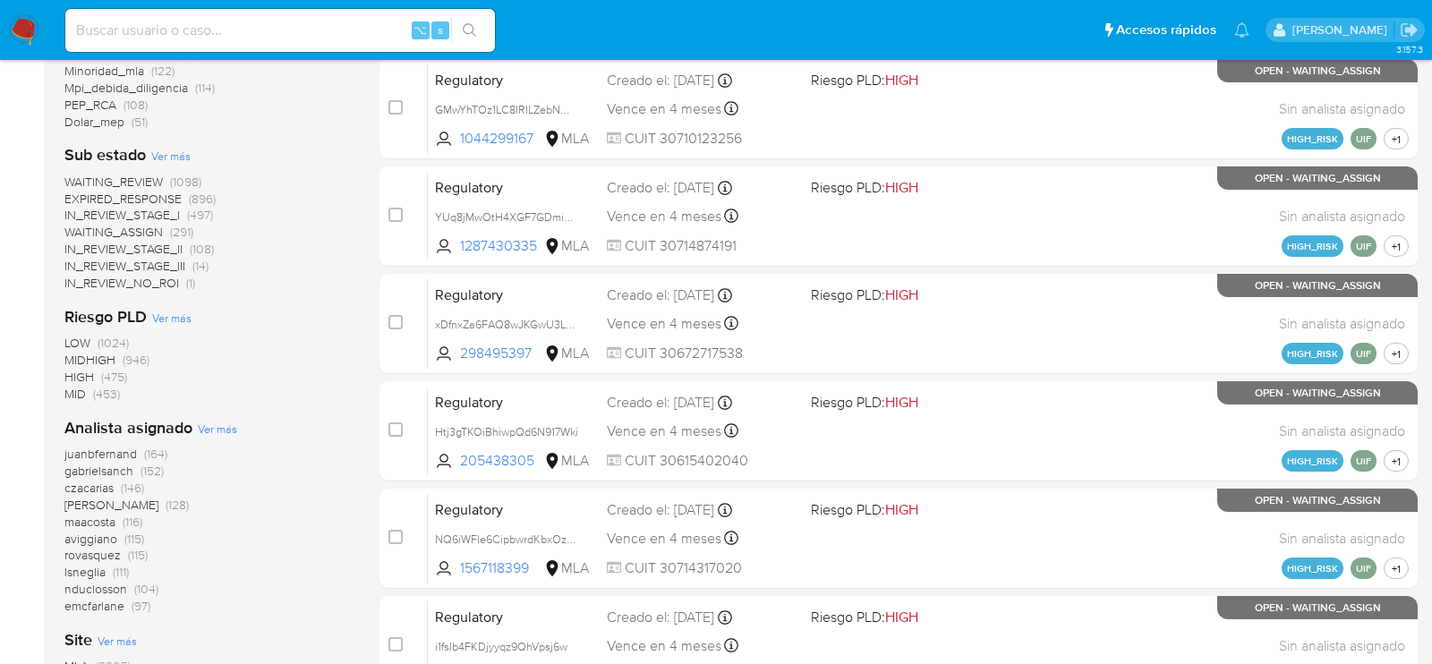
click at [228, 423] on span "Ver más" at bounding box center [217, 429] width 39 height 16
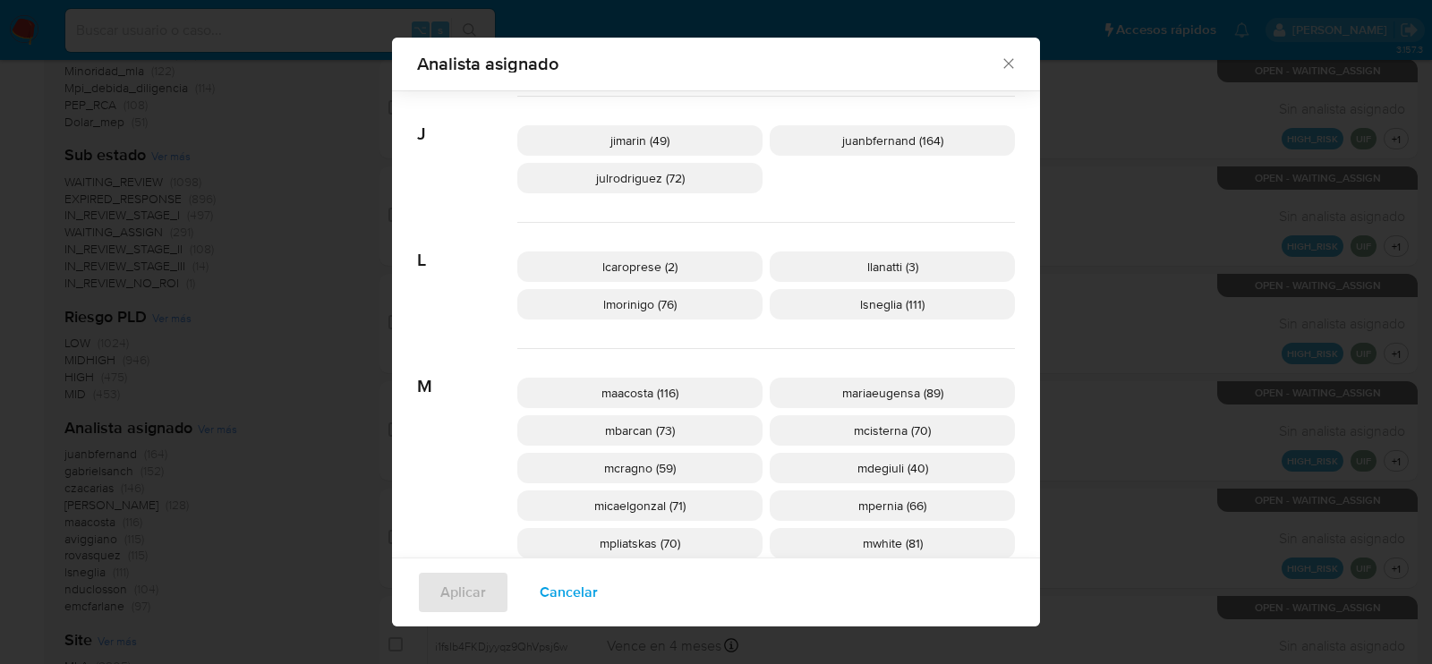
scroll to position [691, 0]
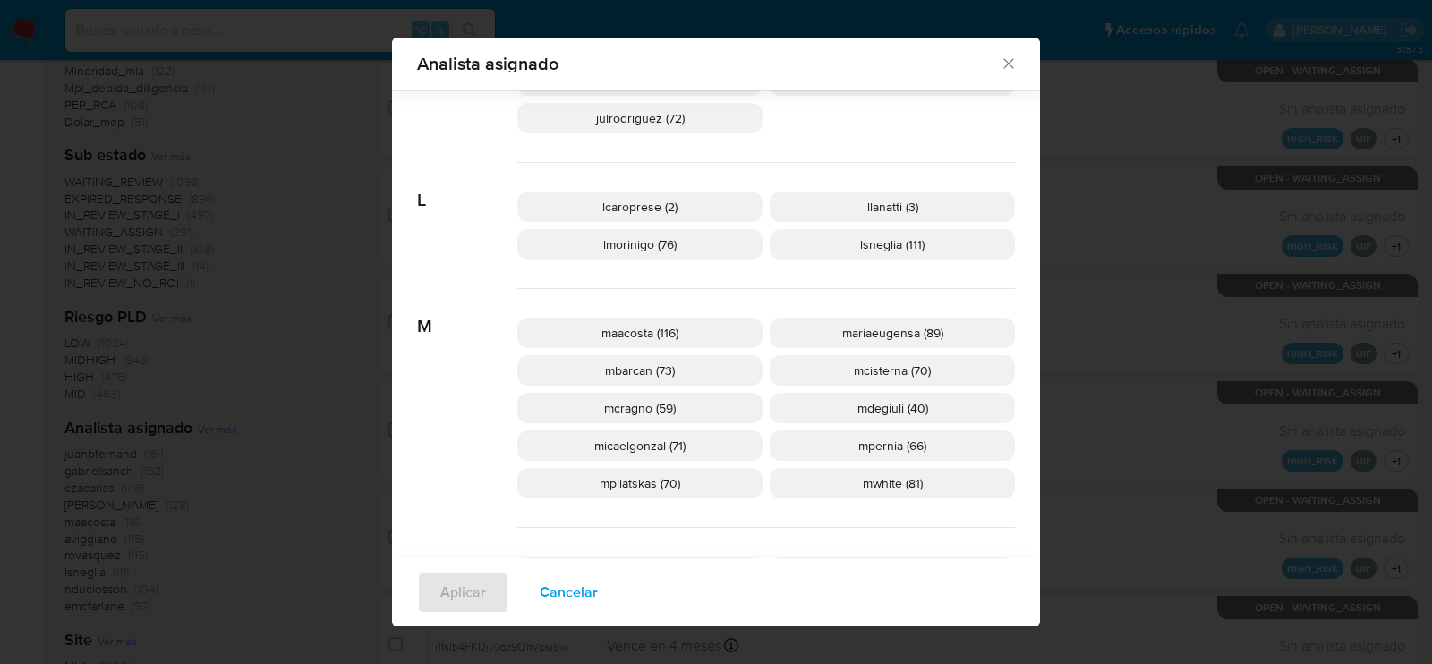
click at [545, 607] on span "Cancelar" at bounding box center [569, 592] width 58 height 39
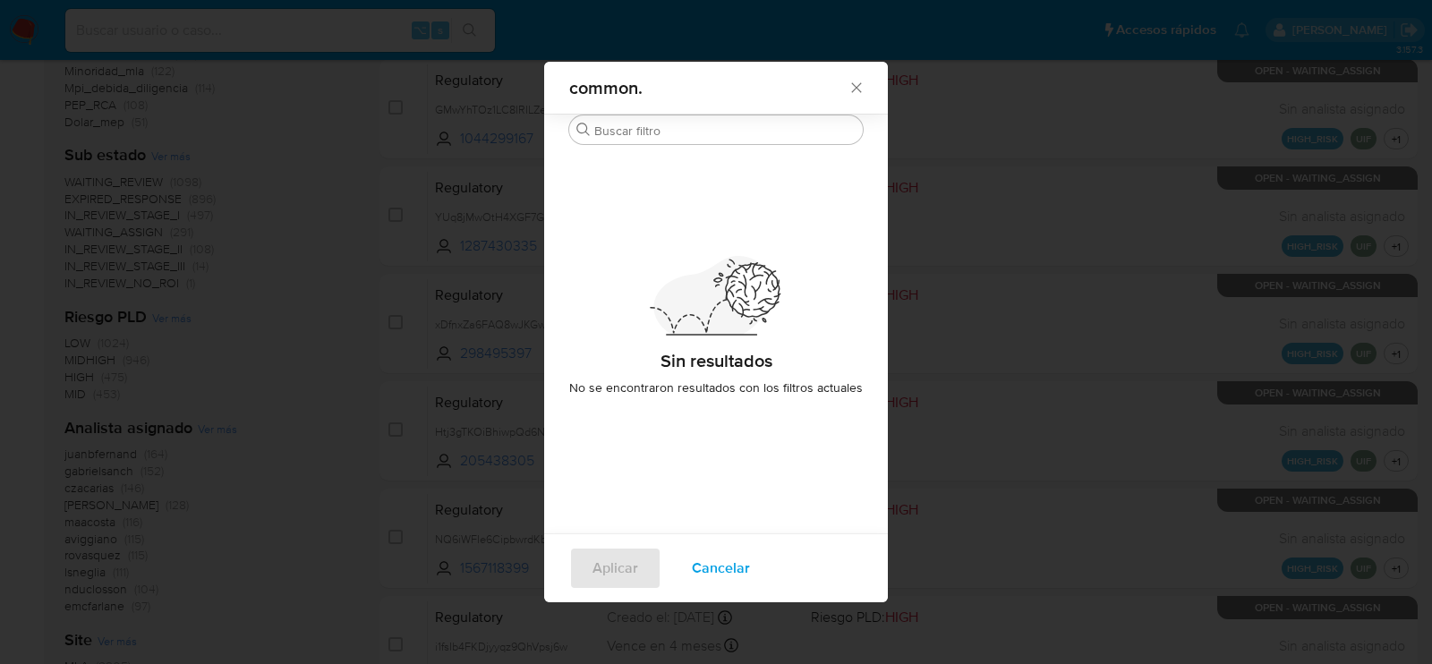
scroll to position [0, 0]
